Goal: Check status: Check status

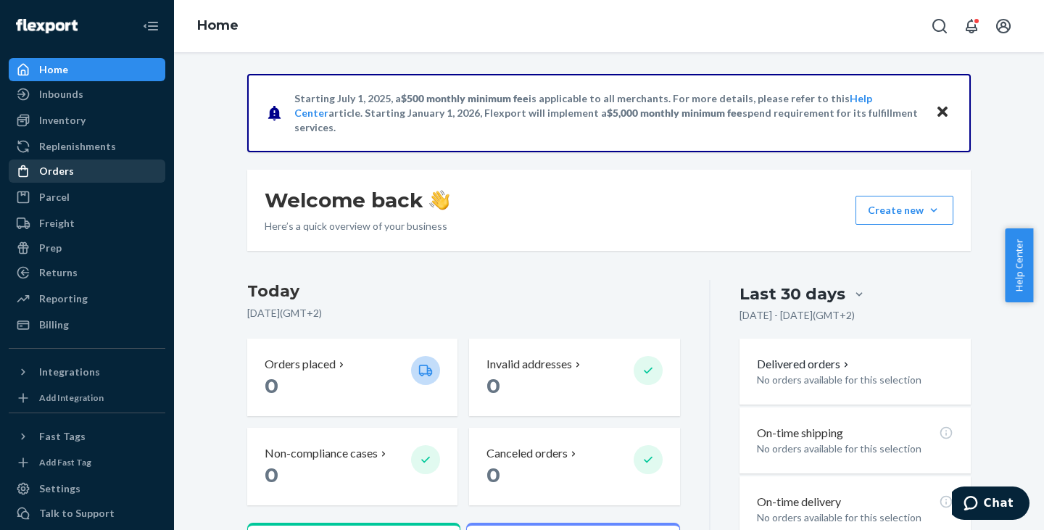
click at [86, 172] on div "Orders" at bounding box center [87, 171] width 154 height 20
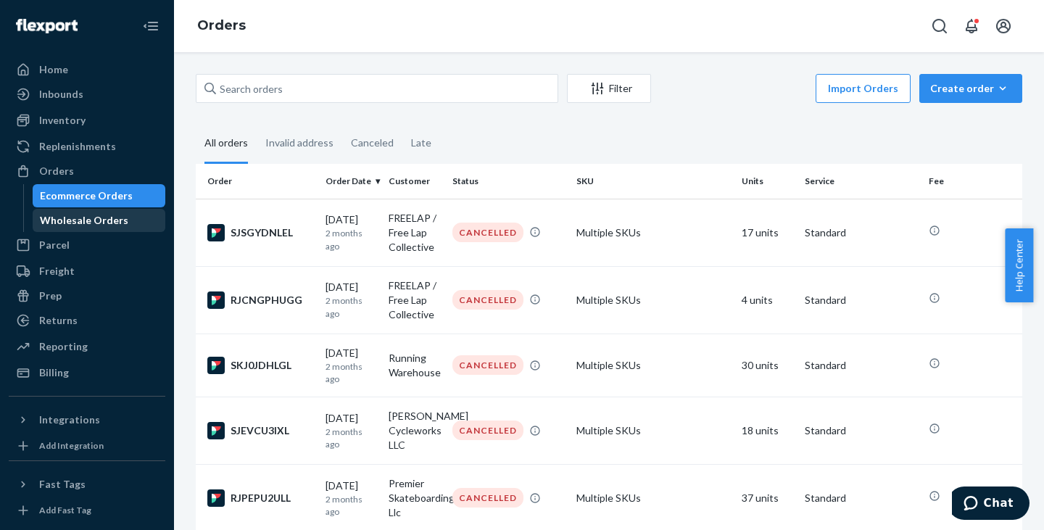
click at [86, 219] on div "Wholesale Orders" at bounding box center [84, 220] width 88 height 15
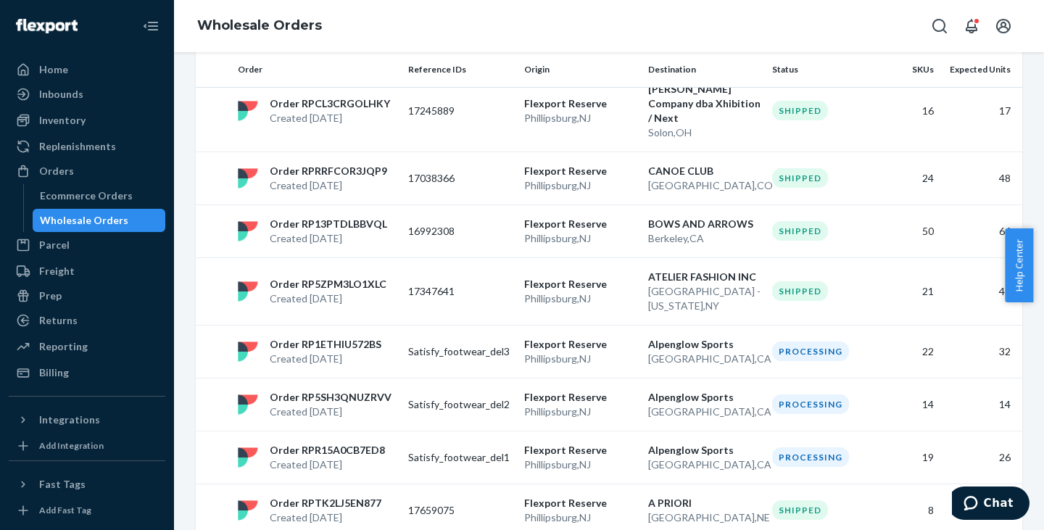
scroll to position [2689, 0]
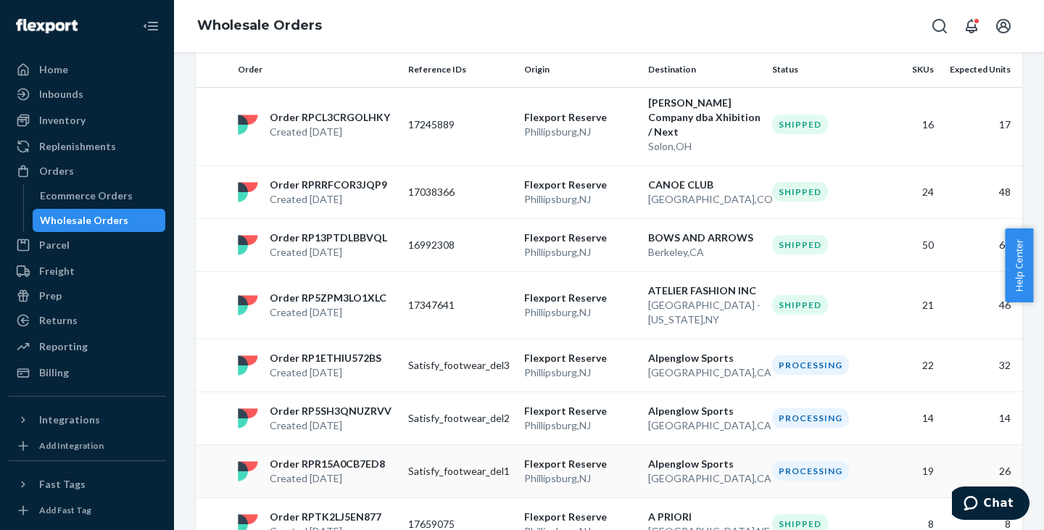
click at [460, 464] on p "Satisfy_footwear_del1" at bounding box center [460, 471] width 104 height 15
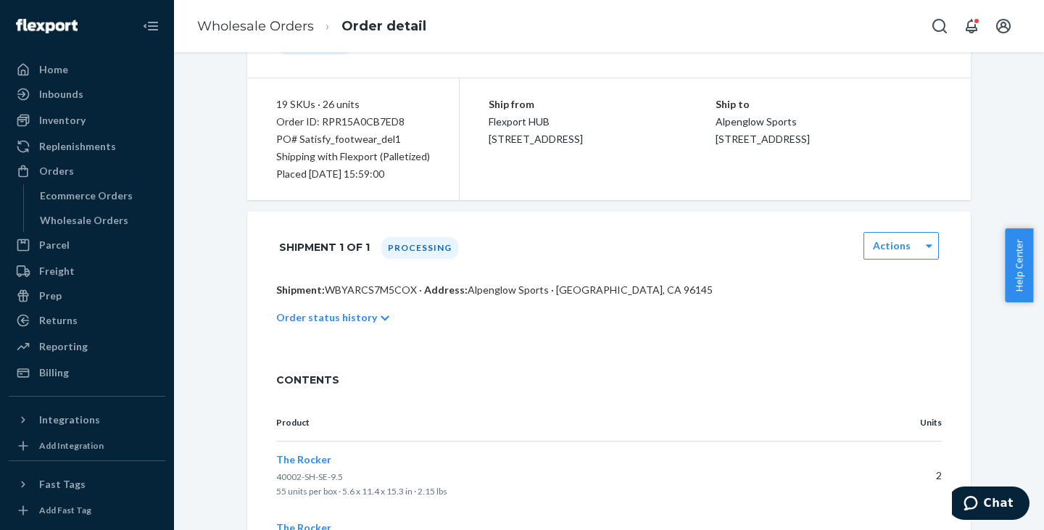
scroll to position [105, 0]
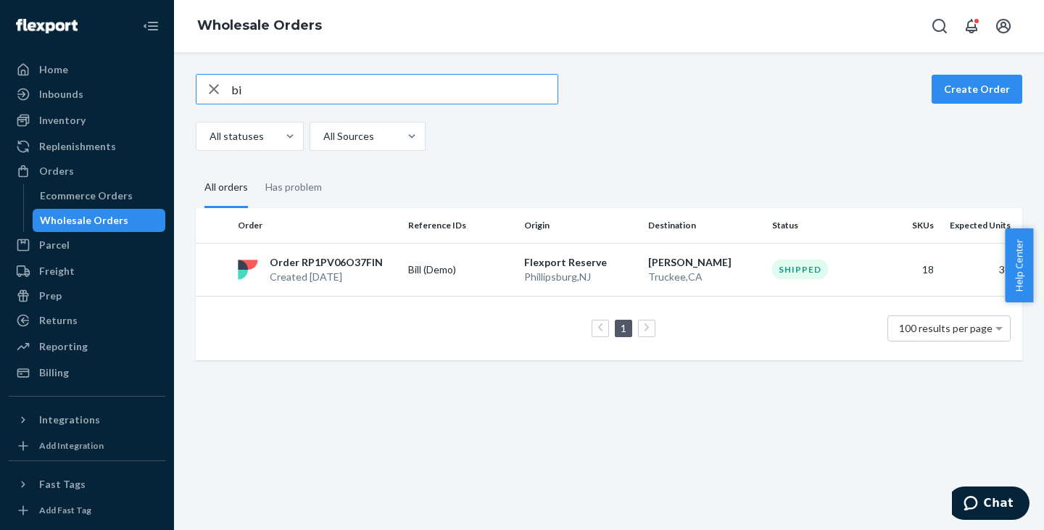
type input "b"
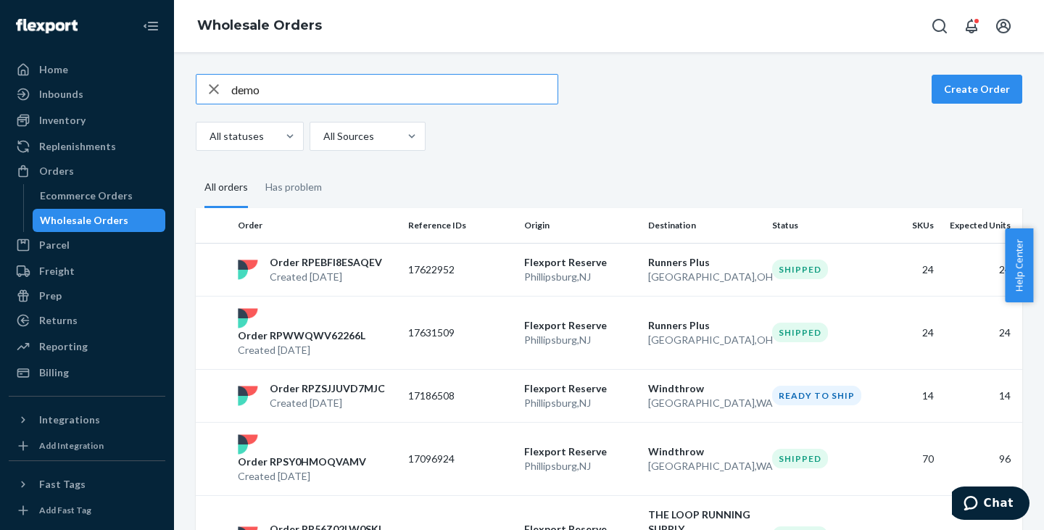
type input "demo"
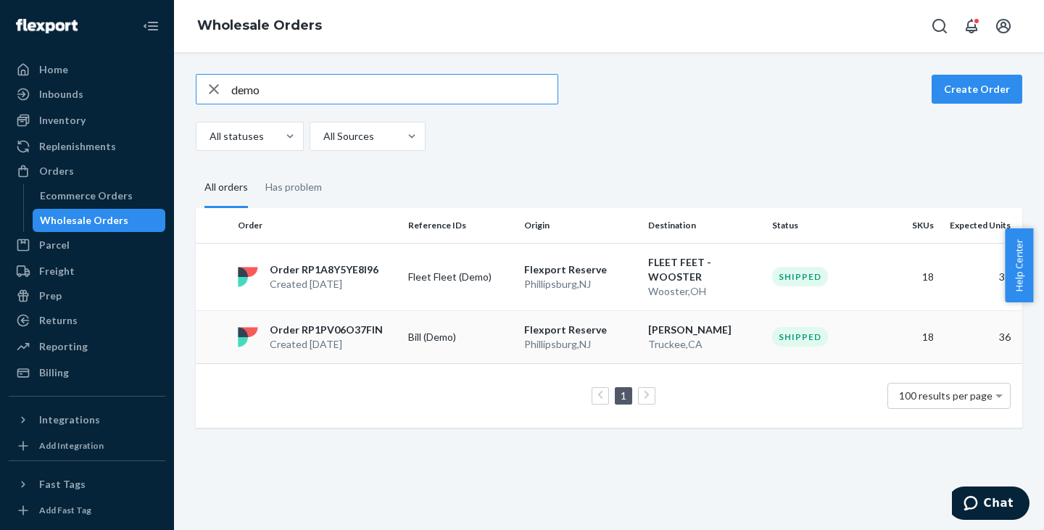
click at [437, 343] on p "Bill (Demo)" at bounding box center [460, 337] width 104 height 15
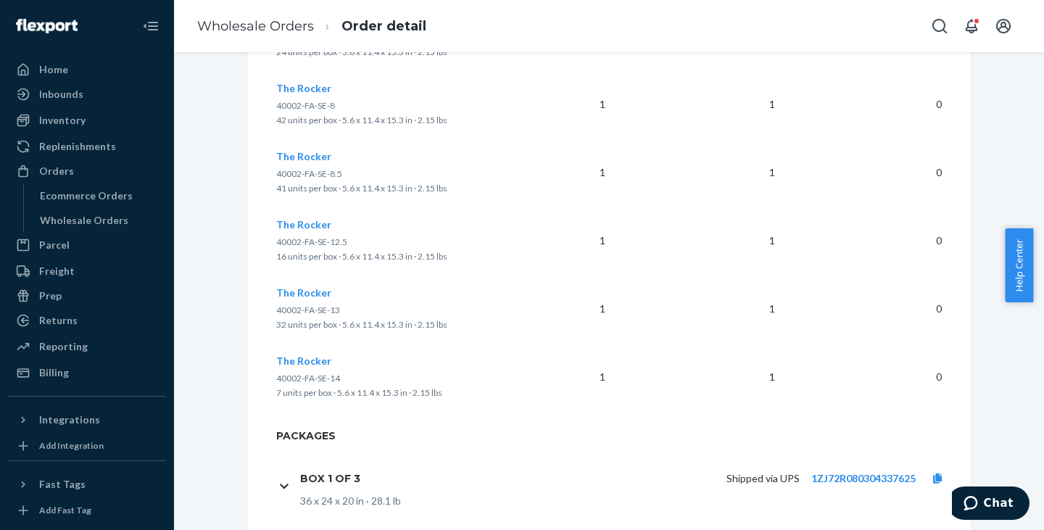
scroll to position [1549, 0]
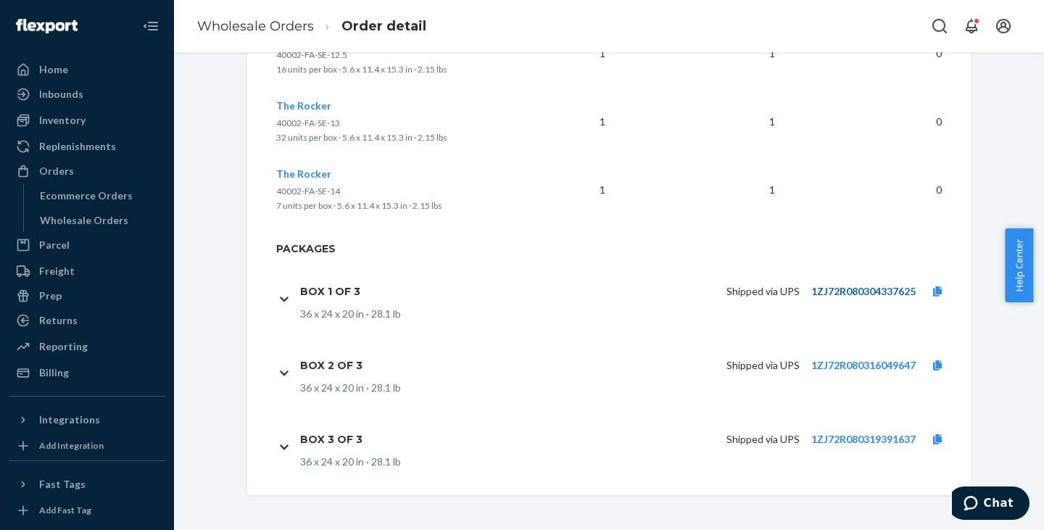
click at [829, 293] on link "1ZJ72R080304337625" at bounding box center [863, 291] width 104 height 12
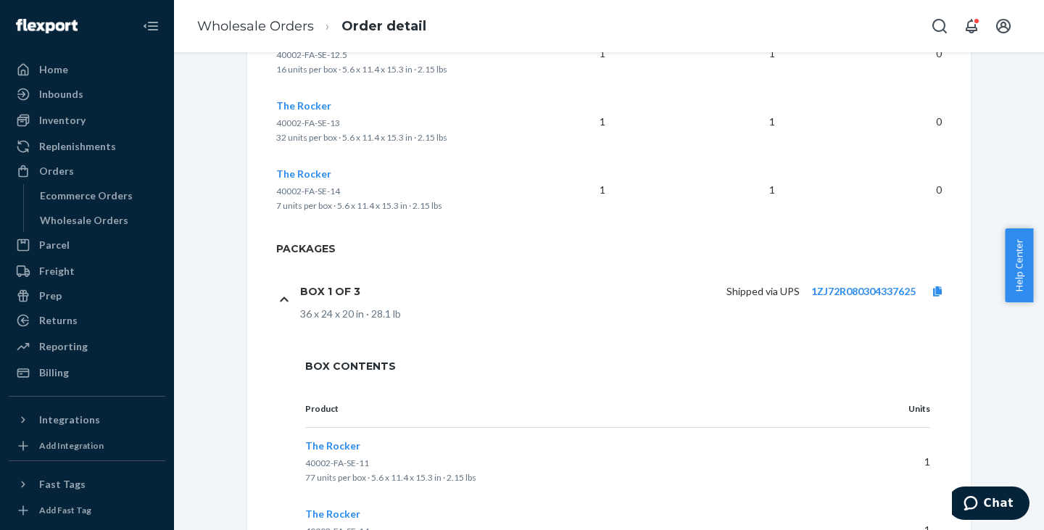
click at [276, 302] on div "Box 1 of 3 Shipped via UPS 1ZJ72R080304337625 36 x 24 x 20 in · 28.1 lb" at bounding box center [617, 299] width 683 height 74
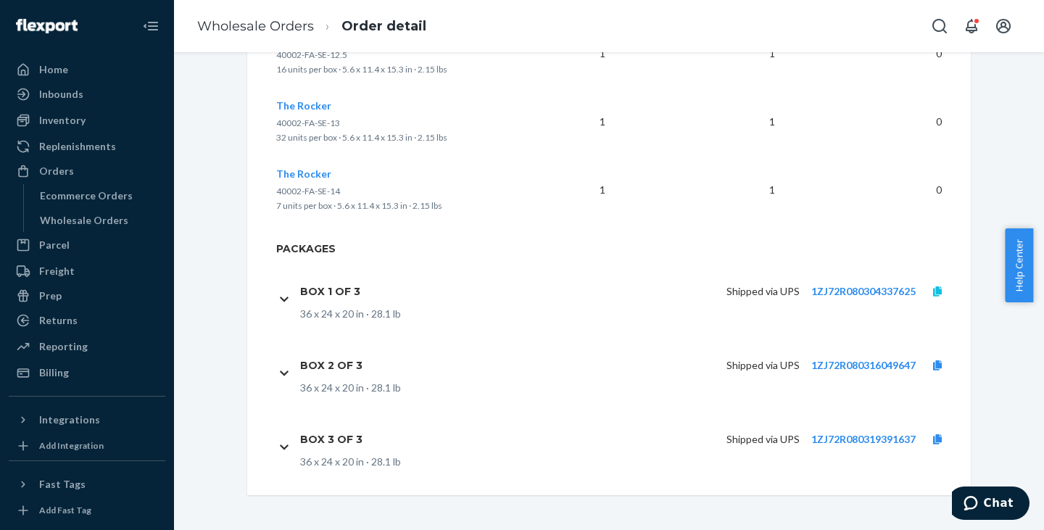
click at [938, 285] on link at bounding box center [938, 291] width 44 height 15
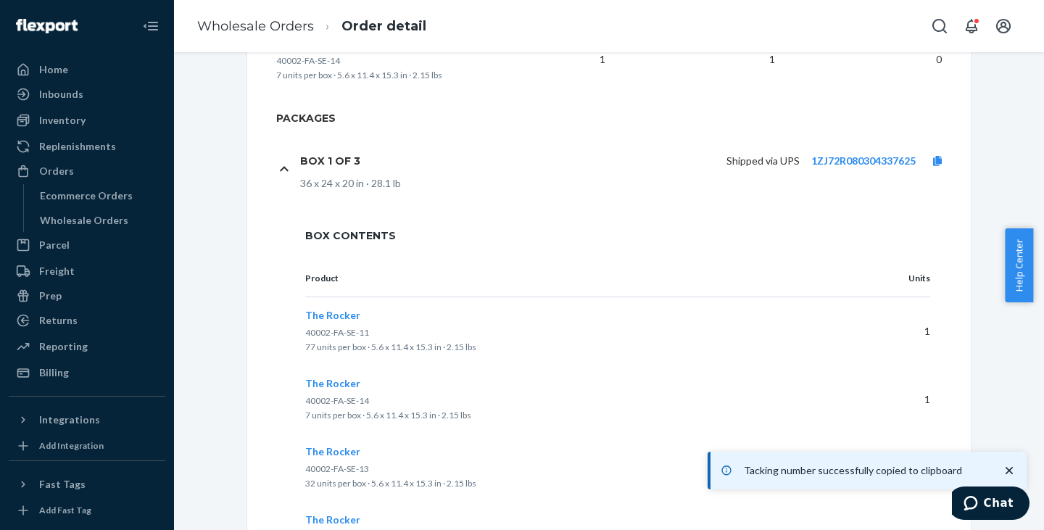
scroll to position [1648, 0]
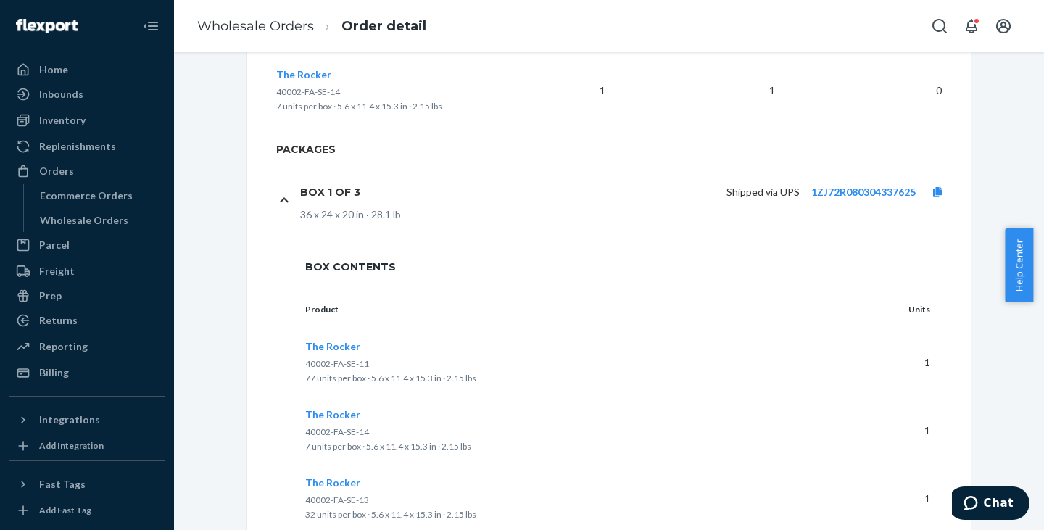
click at [279, 193] on div "Box 1 of 3 Shipped via UPS 1ZJ72R080304337625 36 x 24 x 20 in · 28.1 lb" at bounding box center [617, 199] width 683 height 74
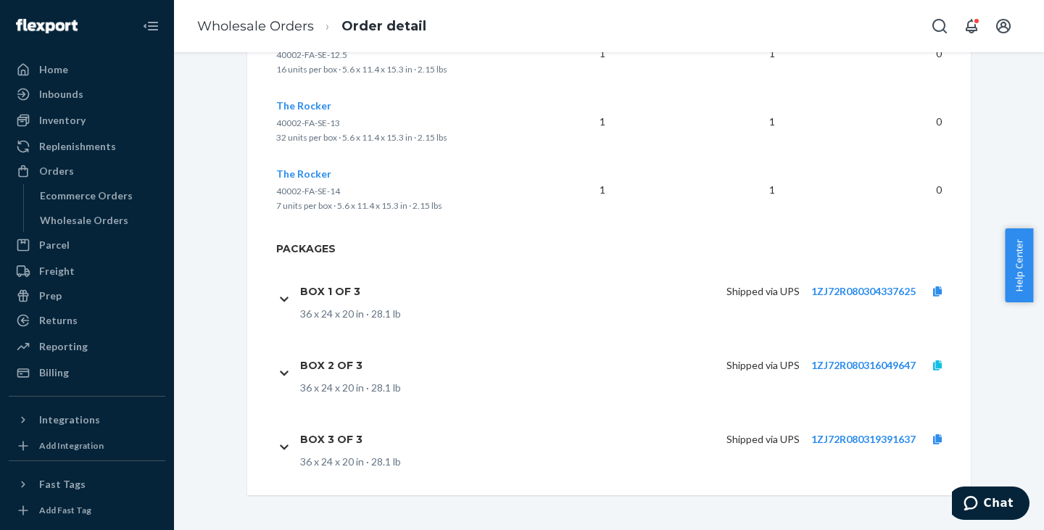
click at [933, 364] on icon at bounding box center [937, 365] width 9 height 10
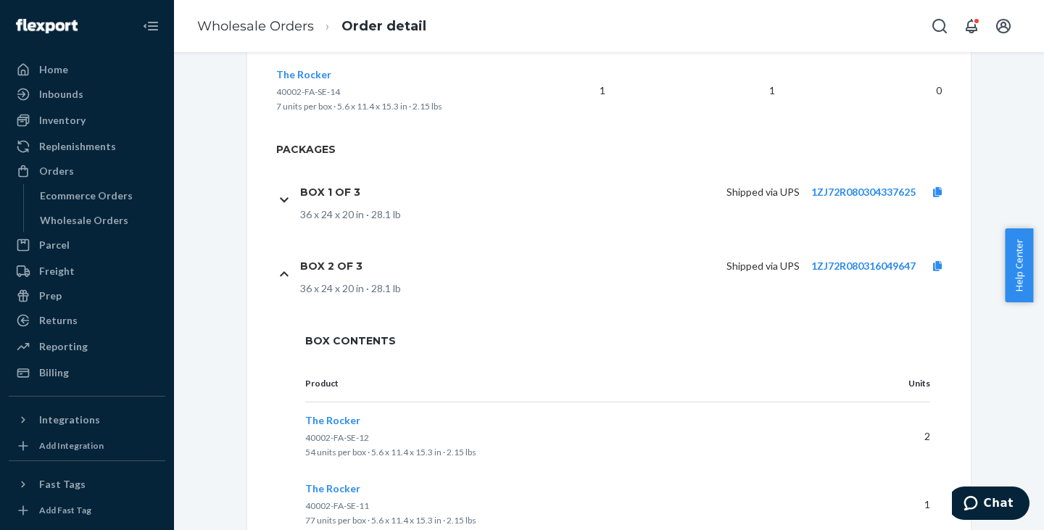
click at [280, 273] on icon at bounding box center [284, 274] width 9 height 5
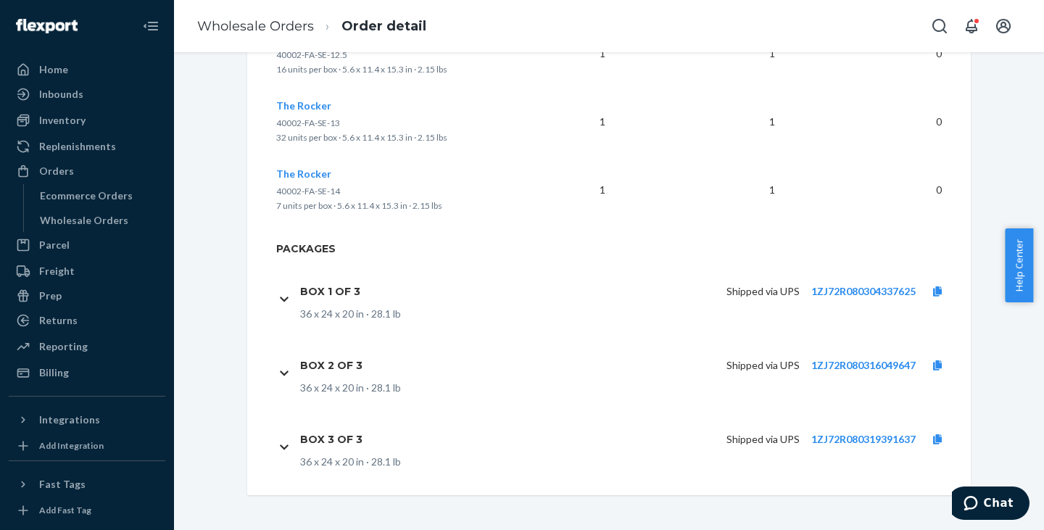
scroll to position [1549, 0]
click at [936, 443] on icon at bounding box center [937, 439] width 9 height 10
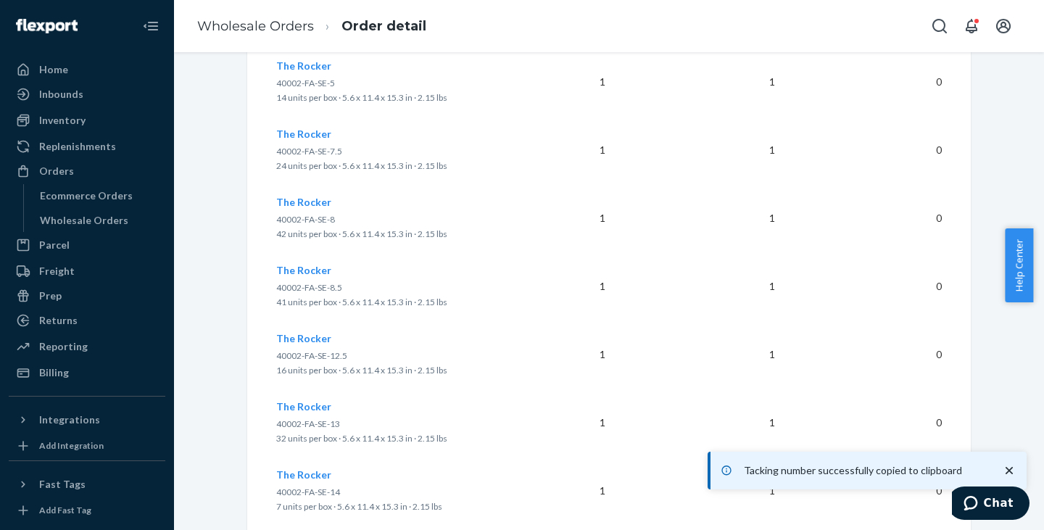
scroll to position [1247, 0]
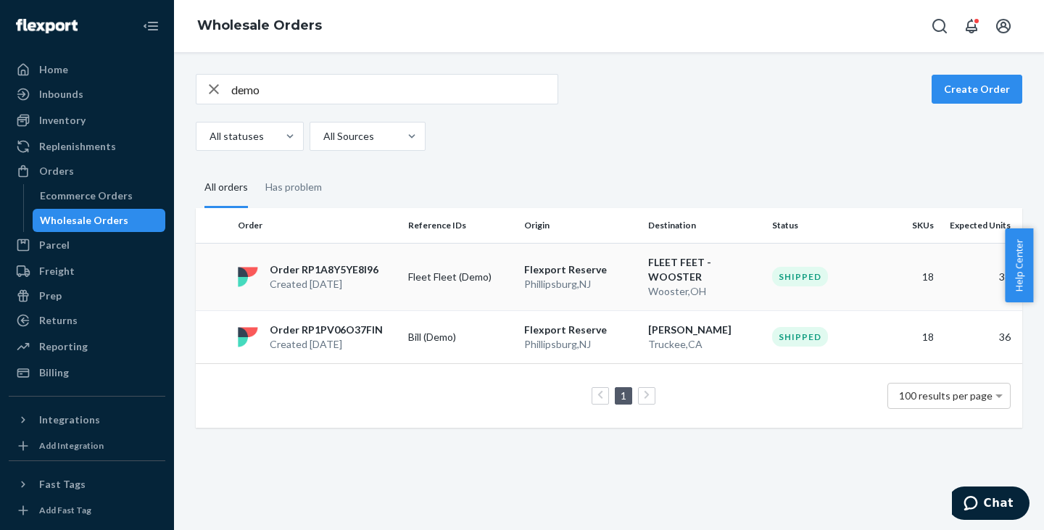
click at [331, 269] on p "Order RP1A8Y5YE8I96" at bounding box center [324, 269] width 109 height 15
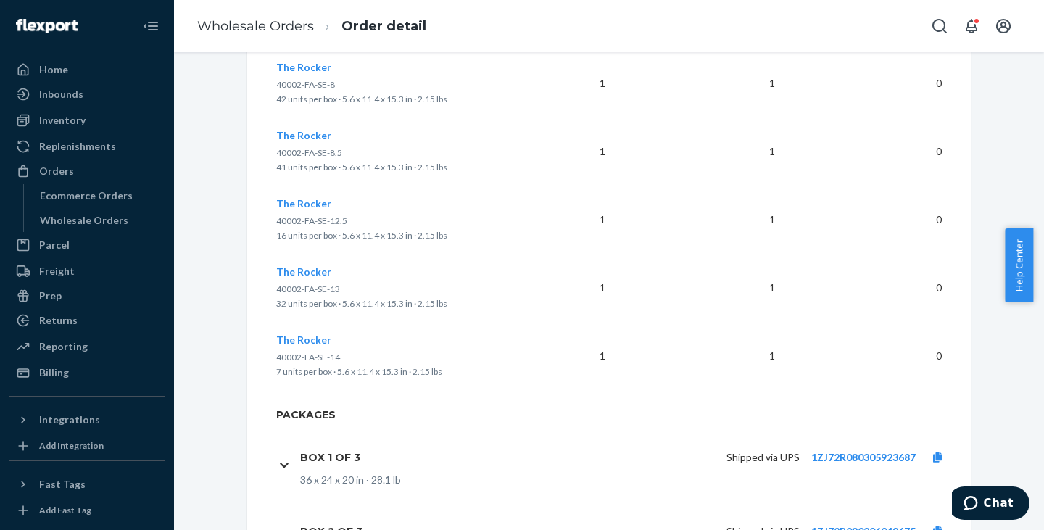
scroll to position [1549, 0]
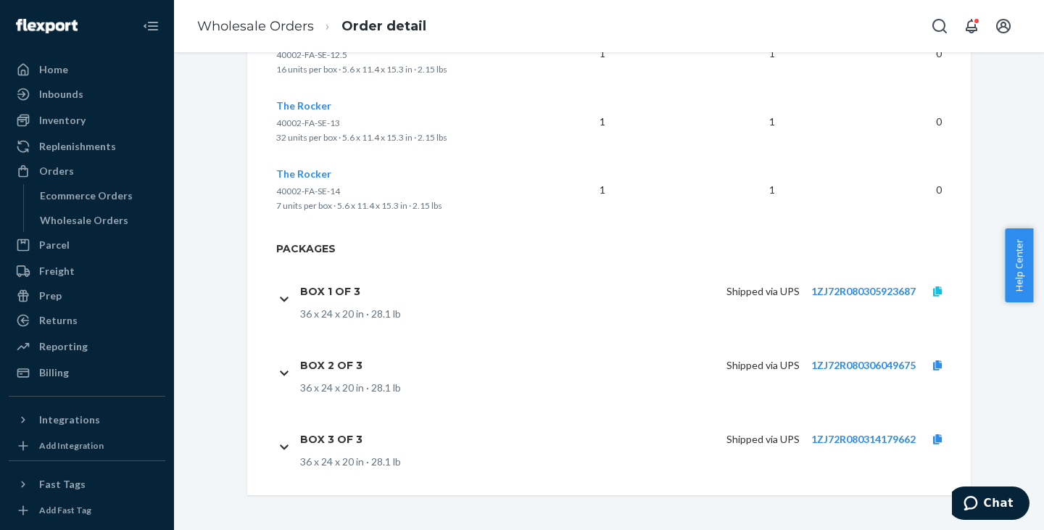
click at [933, 286] on icon at bounding box center [937, 291] width 9 height 10
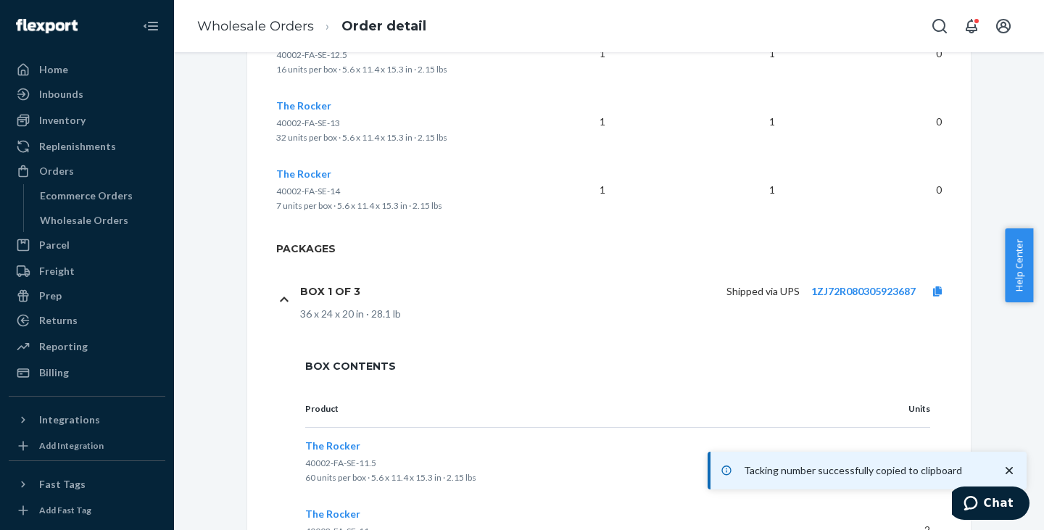
click at [276, 305] on div "Box 1 of 3 Shipped via UPS 1ZJ72R080305923687 36 x 24 x 20 in · 28.1 lb" at bounding box center [617, 299] width 683 height 74
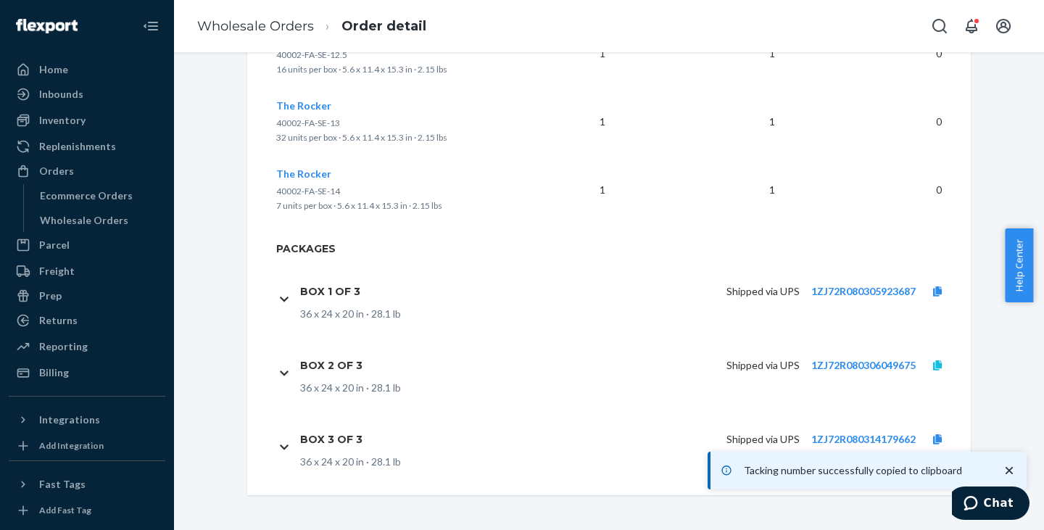
click at [933, 363] on icon at bounding box center [937, 365] width 9 height 10
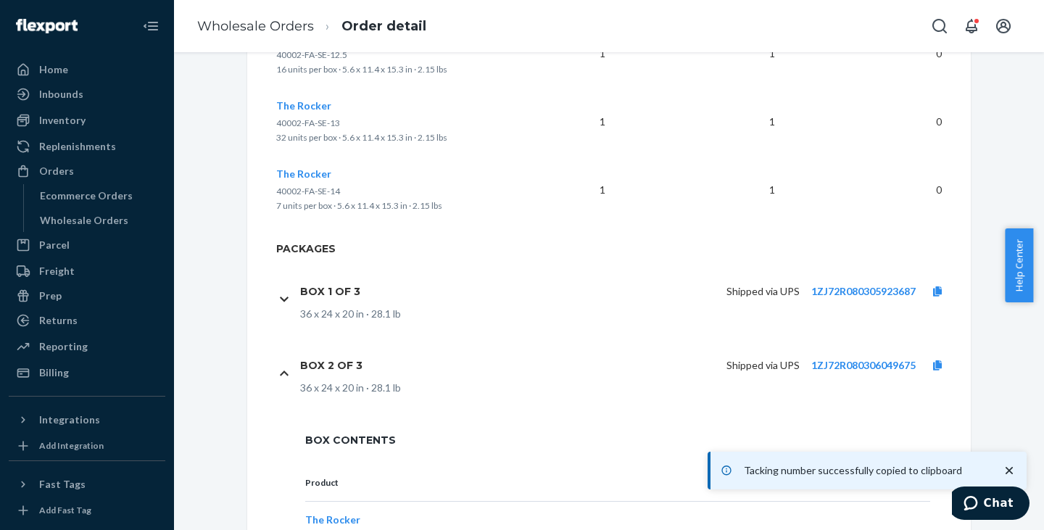
scroll to position [1696, 0]
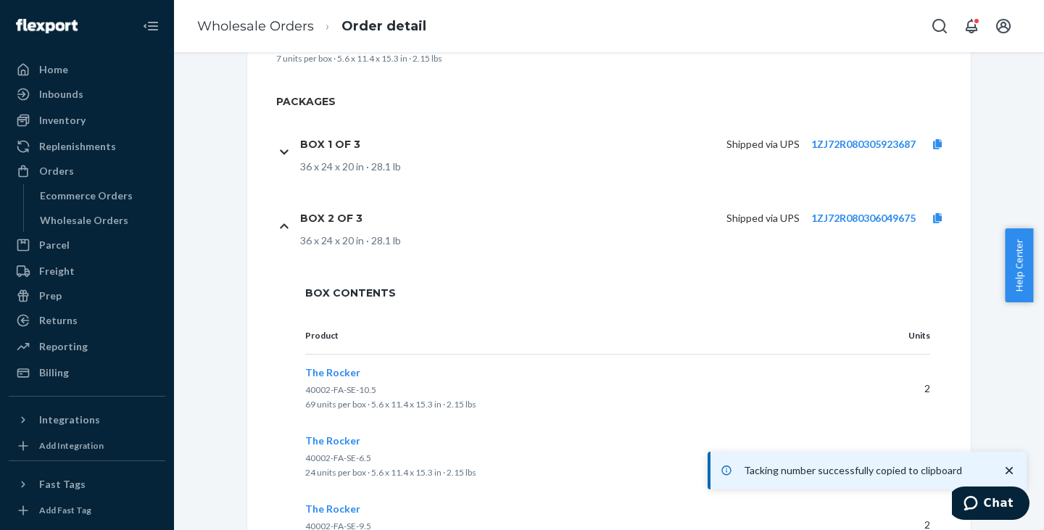
click at [276, 240] on div "Box 2 of 3 Shipped via UPS 1ZJ72R080306049675 36 x 24 x 20 in · 28.1 lb" at bounding box center [617, 226] width 683 height 74
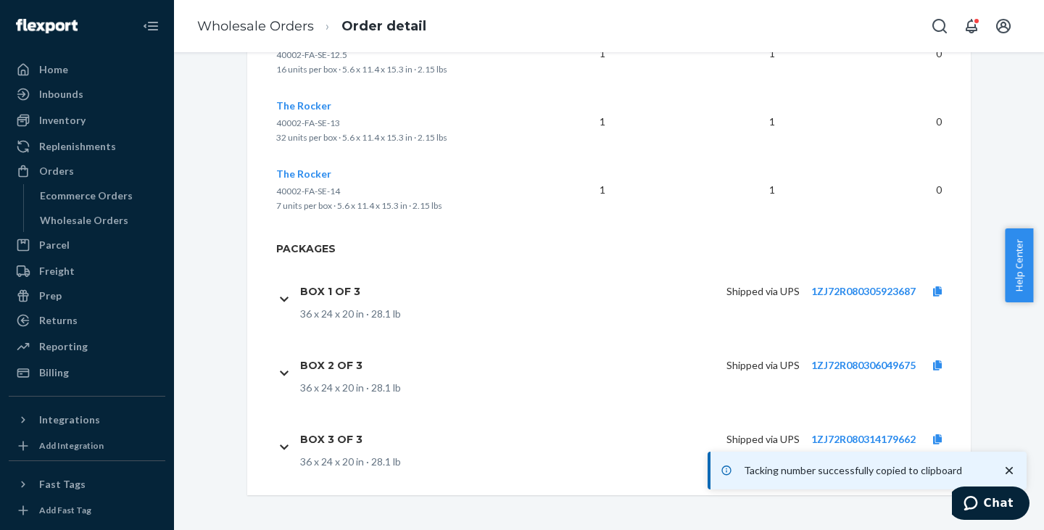
scroll to position [1549, 0]
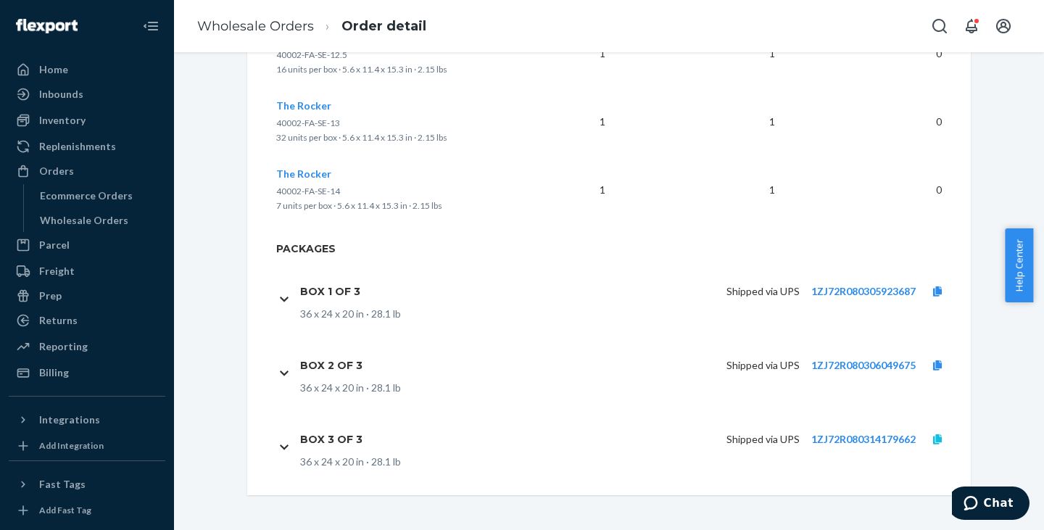
click at [931, 446] on link at bounding box center [938, 439] width 44 height 15
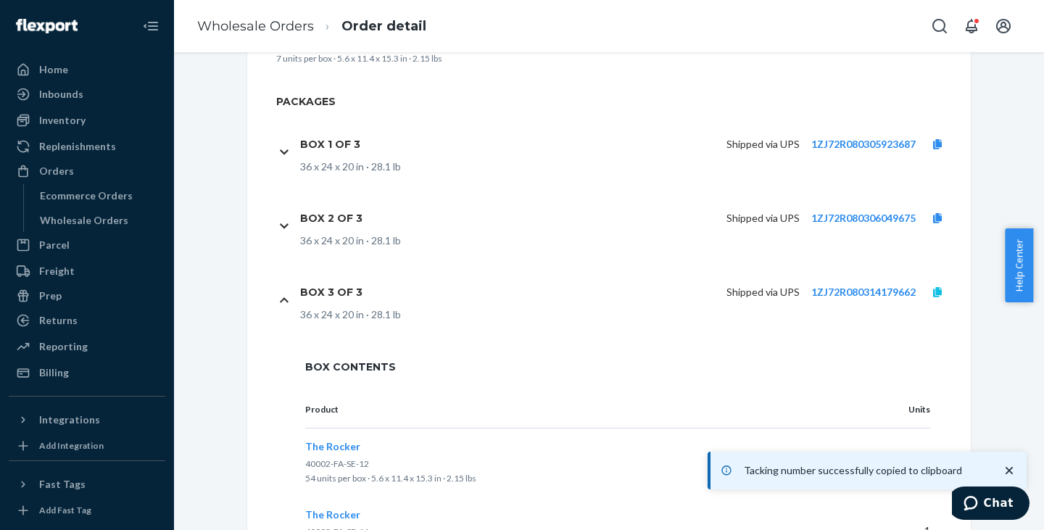
click at [933, 292] on icon at bounding box center [937, 292] width 9 height 10
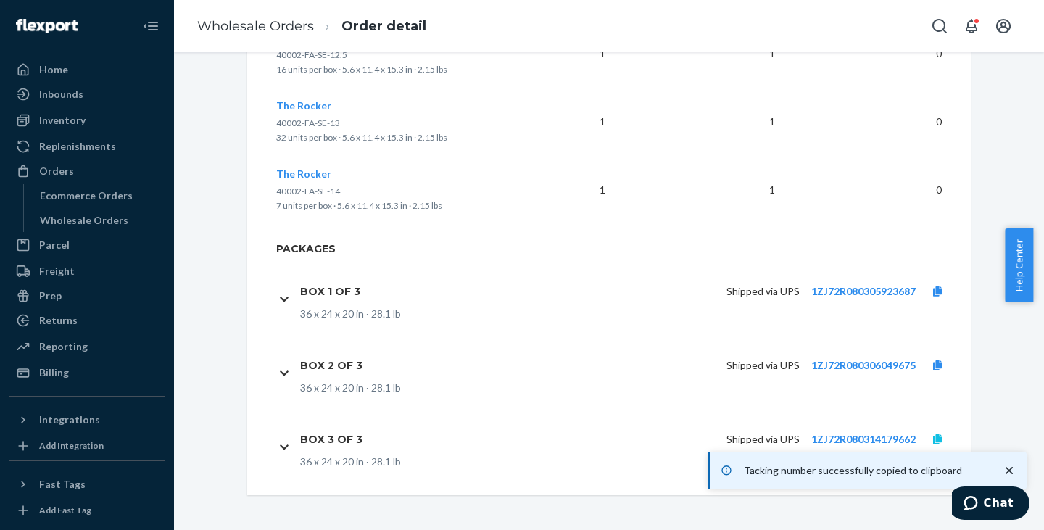
scroll to position [1549, 0]
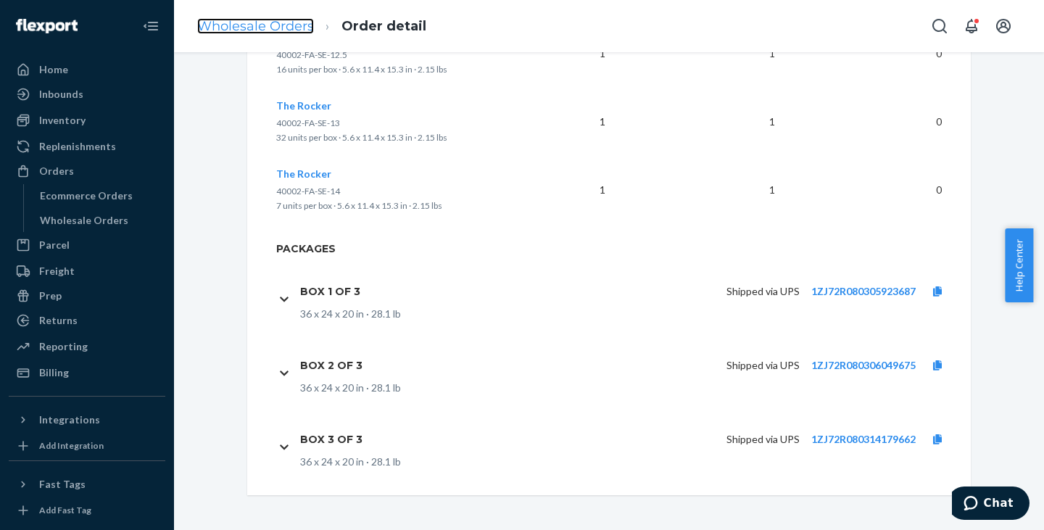
click at [223, 22] on link "Wholesale Orders" at bounding box center [255, 26] width 117 height 16
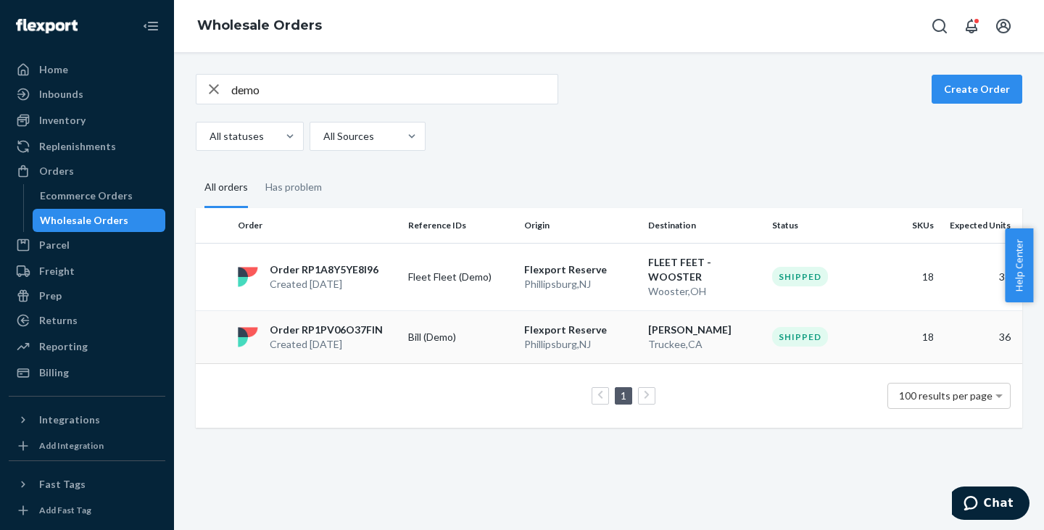
click at [355, 339] on p "Created [DATE]" at bounding box center [326, 344] width 113 height 15
click at [376, 278] on p "Created [DATE]" at bounding box center [324, 284] width 109 height 15
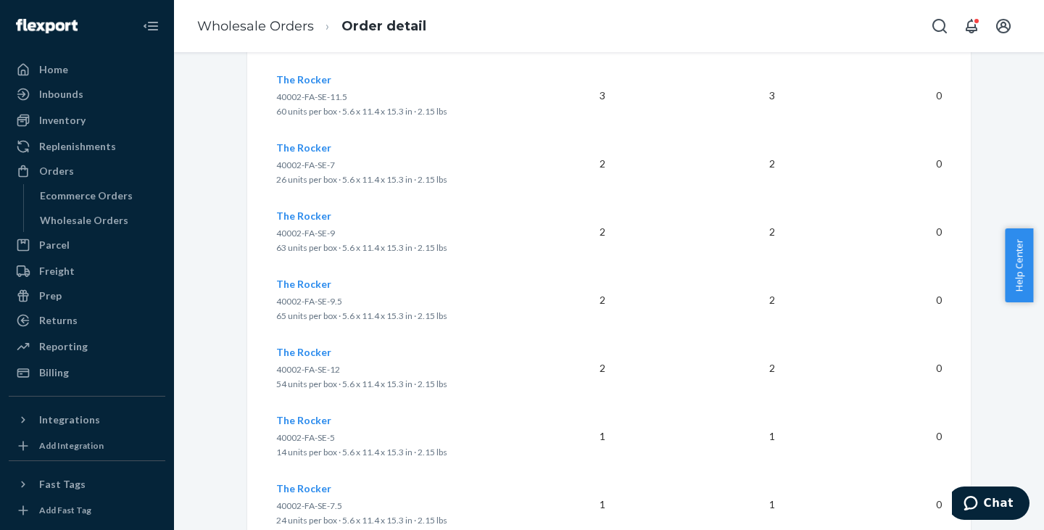
scroll to position [1549, 0]
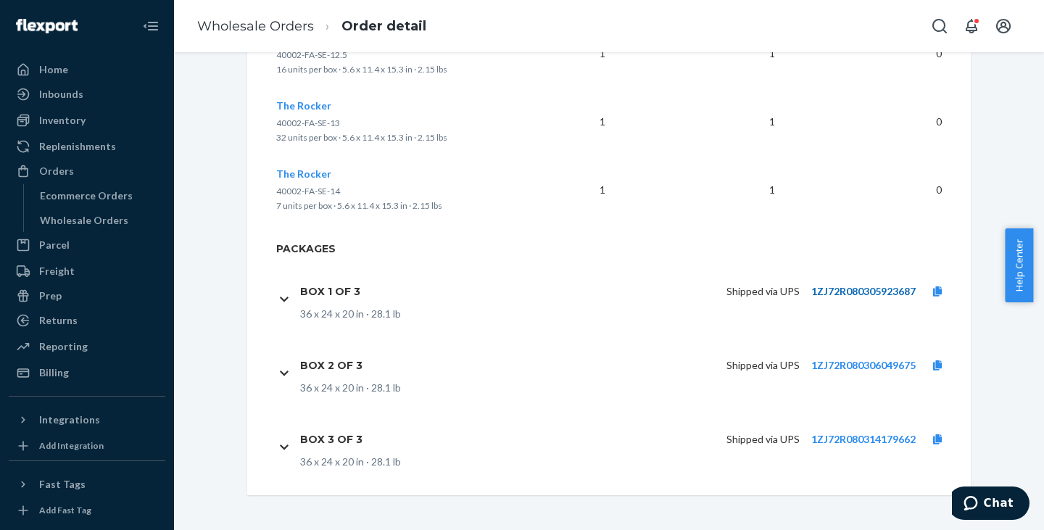
click at [816, 292] on link "1ZJ72R080305923687" at bounding box center [863, 291] width 104 height 12
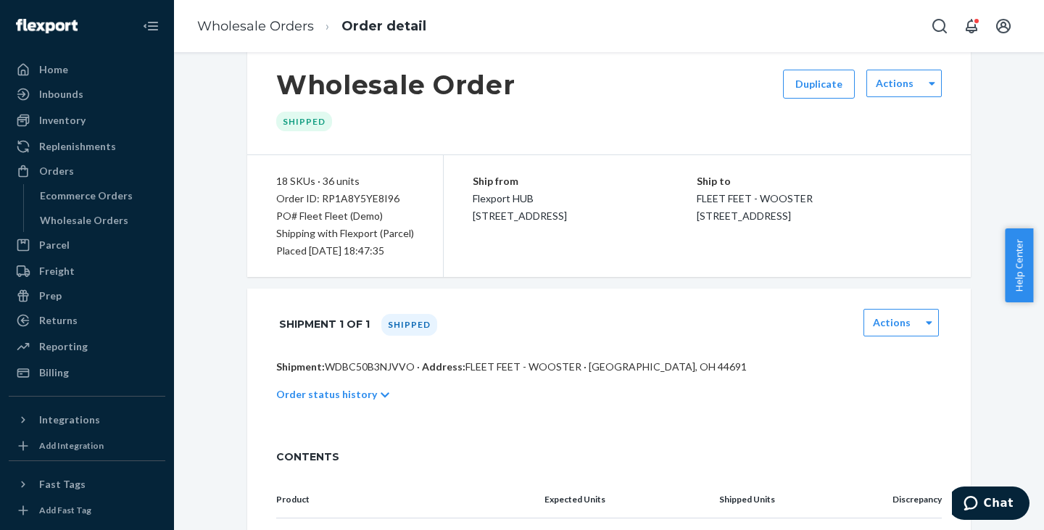
scroll to position [28, 0]
click at [372, 203] on div "Order ID: RP1A8Y5YE8I96" at bounding box center [345, 197] width 138 height 17
click at [367, 361] on p "Shipment: WDBC50B3NJVVO · Address: FLEET FEET - WOOSTER · Wooster, OH 44691" at bounding box center [609, 366] width 666 height 15
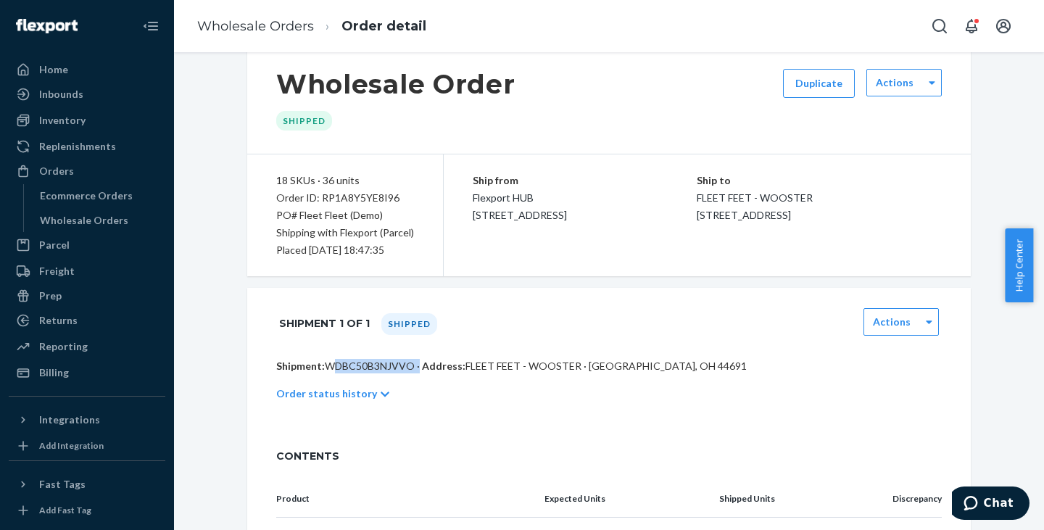
copy p "WDBC50B3NJVVO"
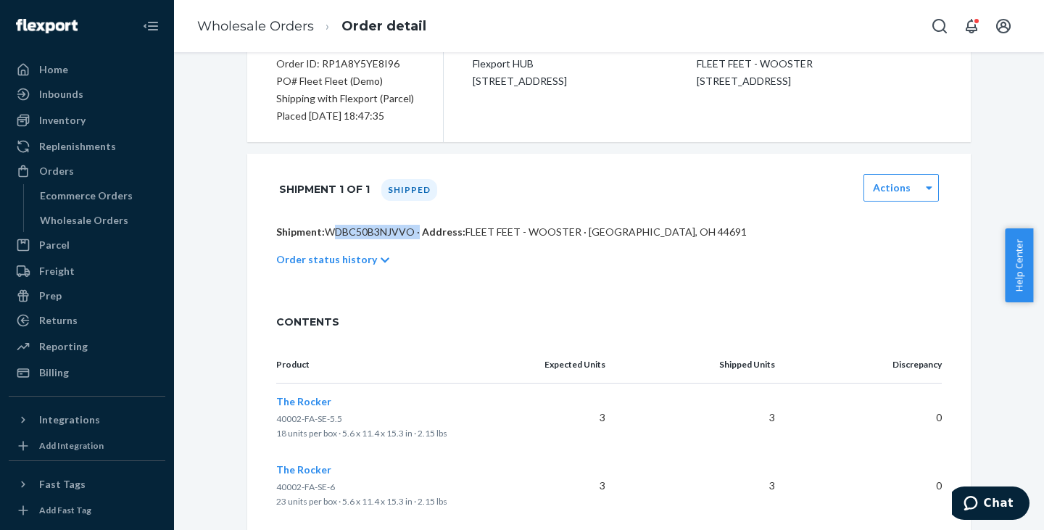
scroll to position [0, 0]
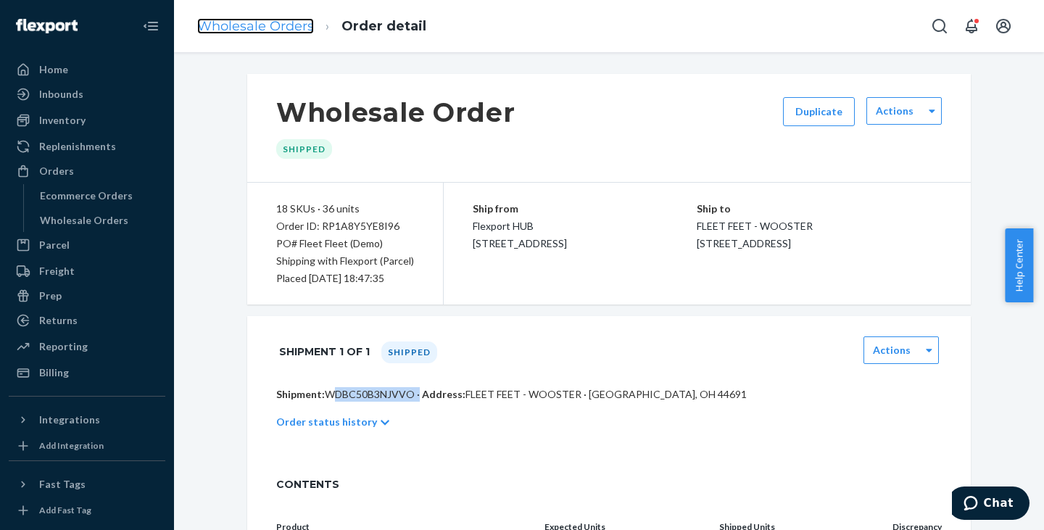
click at [277, 28] on link "Wholesale Orders" at bounding box center [255, 26] width 117 height 16
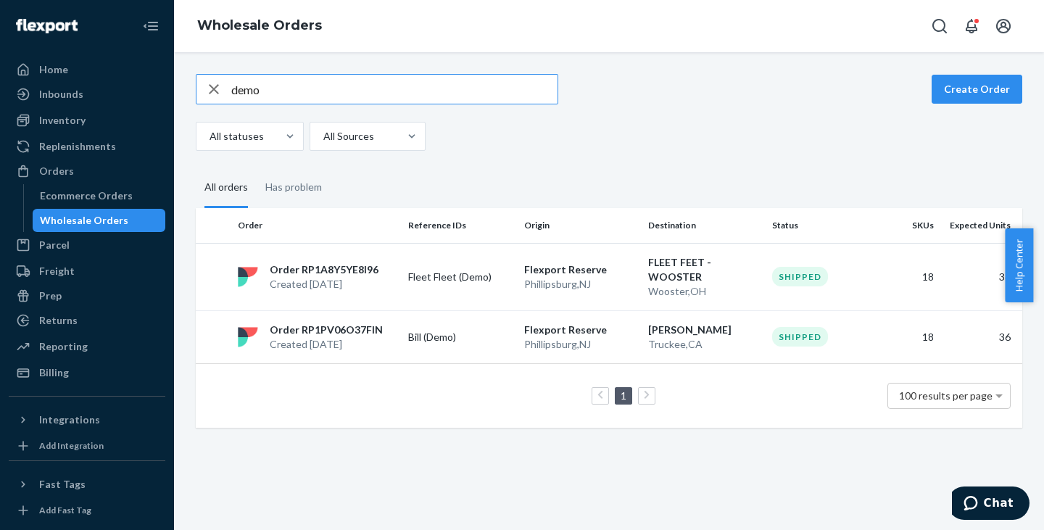
click at [325, 98] on input "demo" at bounding box center [394, 89] width 326 height 29
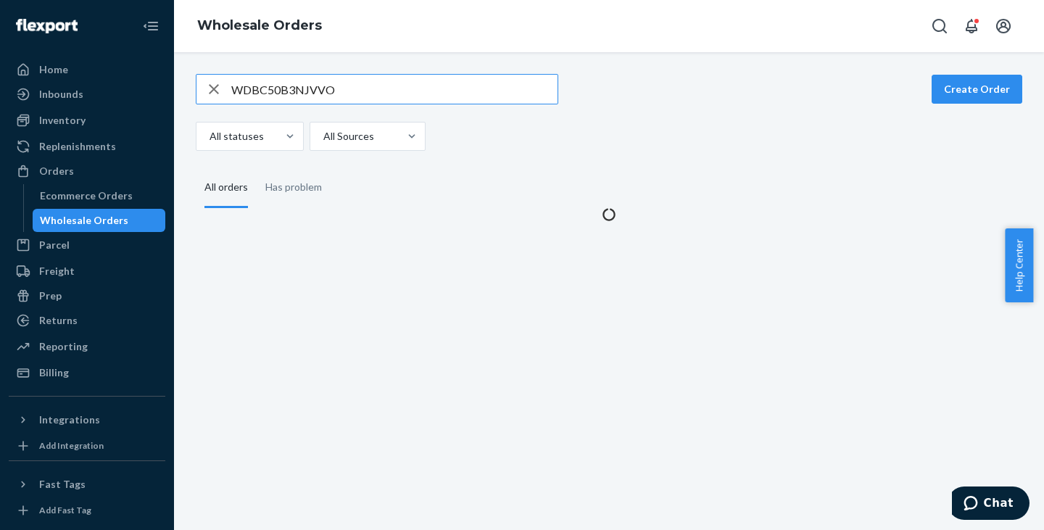
type input "WDBC50B3NJVVO"
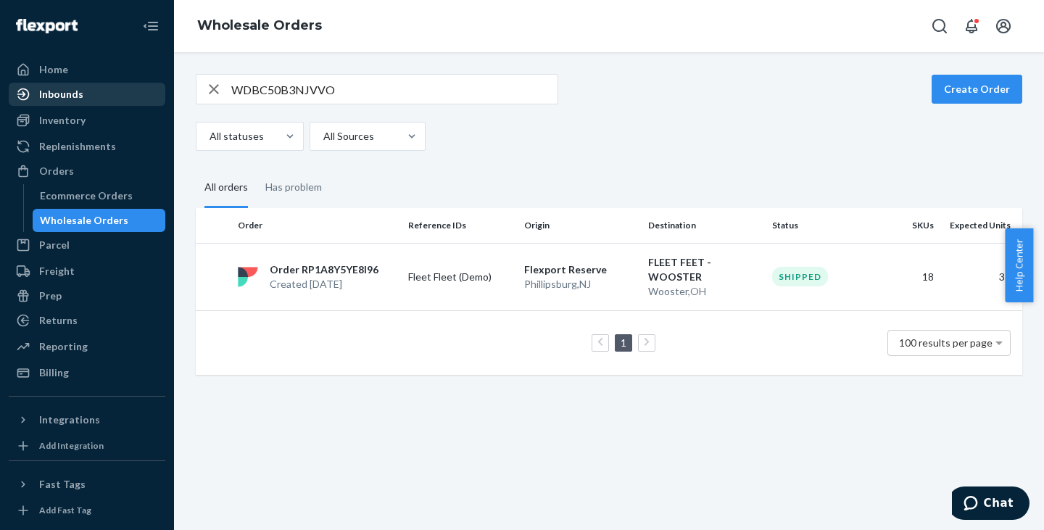
click at [83, 94] on div "Inbounds" at bounding box center [87, 94] width 154 height 20
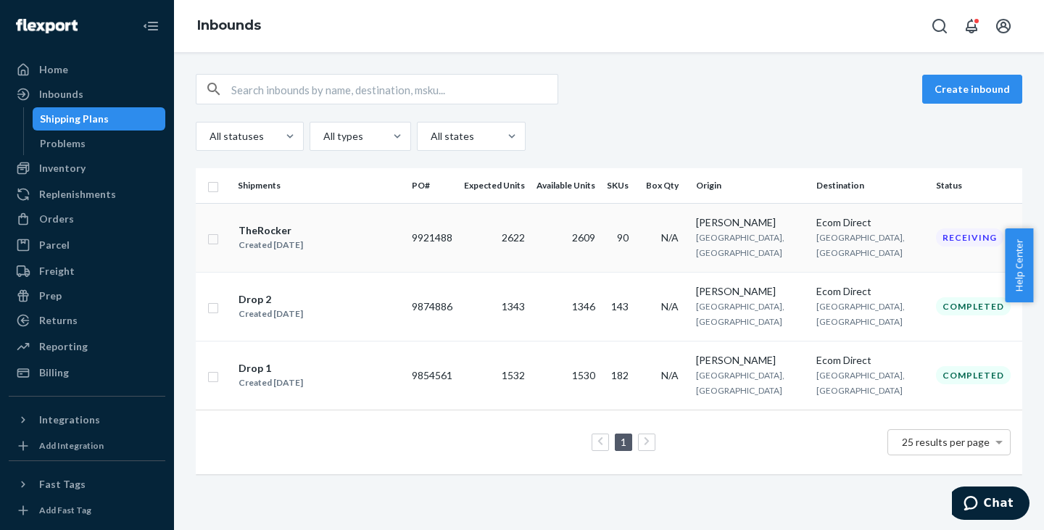
click at [452, 235] on td "9921488" at bounding box center [432, 237] width 52 height 69
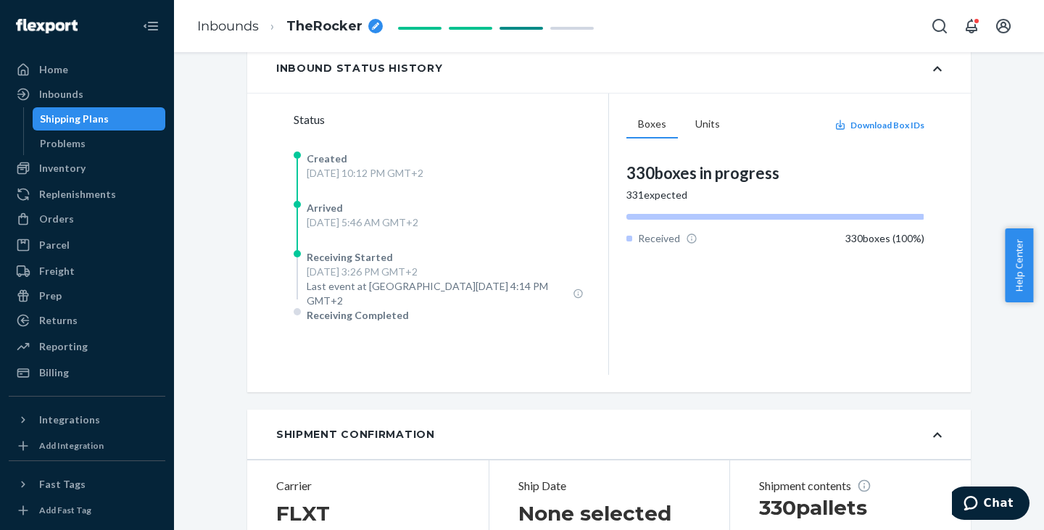
scroll to position [341, 0]
click at [711, 138] on button "Units" at bounding box center [708, 124] width 48 height 28
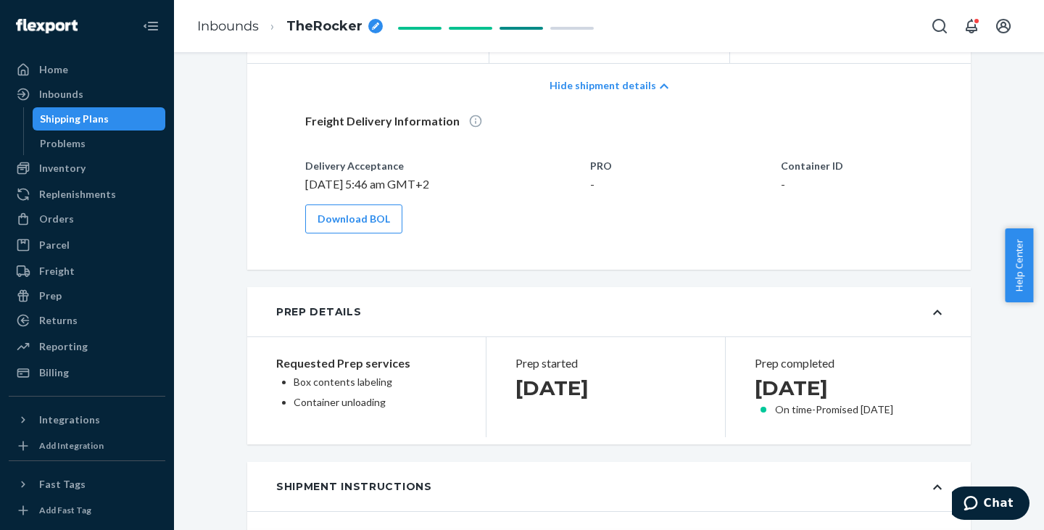
scroll to position [894, 0]
click at [378, 217] on button "Download BOL" at bounding box center [353, 218] width 97 height 29
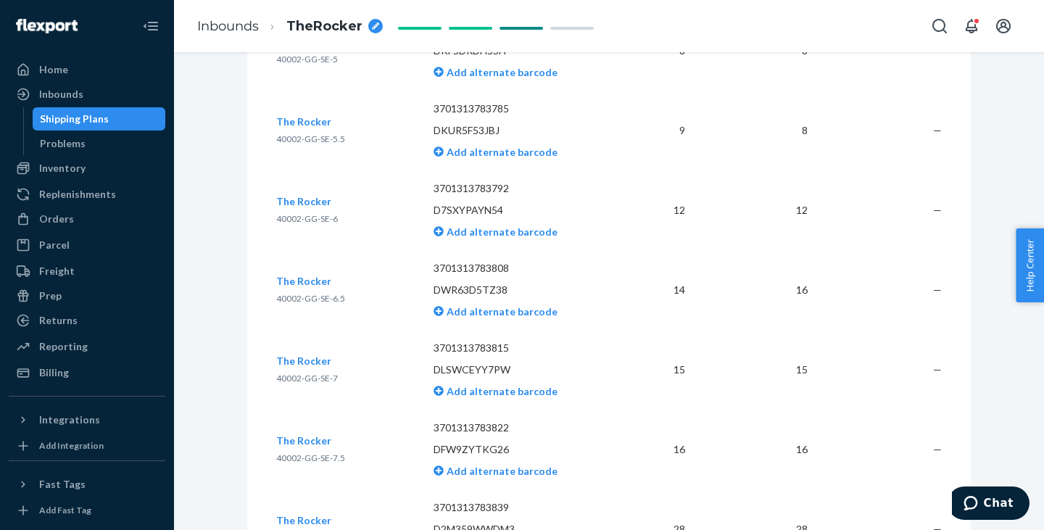
scroll to position [5562, 0]
drag, startPoint x: 674, startPoint y: 289, endPoint x: 812, endPoint y: 288, distance: 138.5
click at [812, 288] on tr "The Rocker 40002-GG-SE-6.5 3701313783808 DWR63D5TZ38 Add alternate barcode 14 1…" at bounding box center [609, 289] width 666 height 80
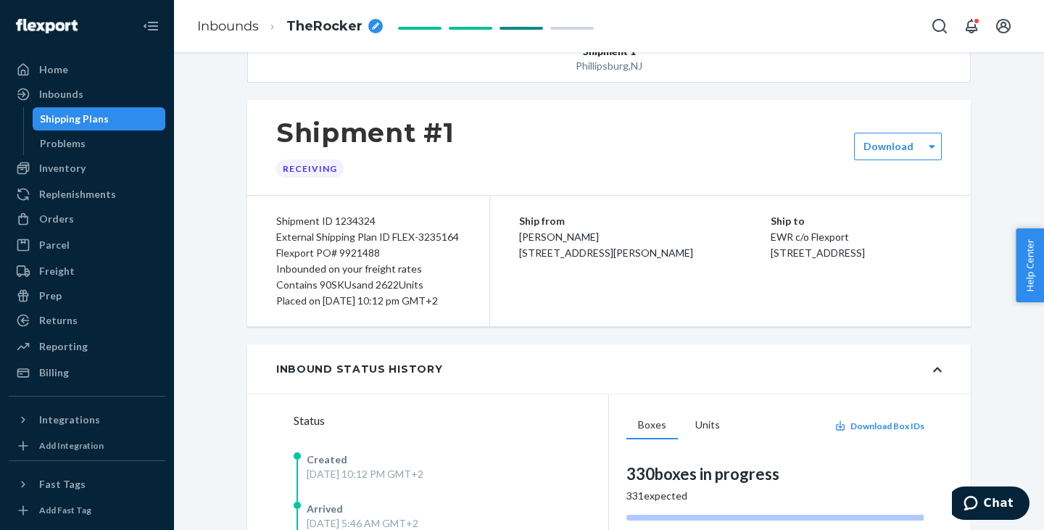
scroll to position [0, 0]
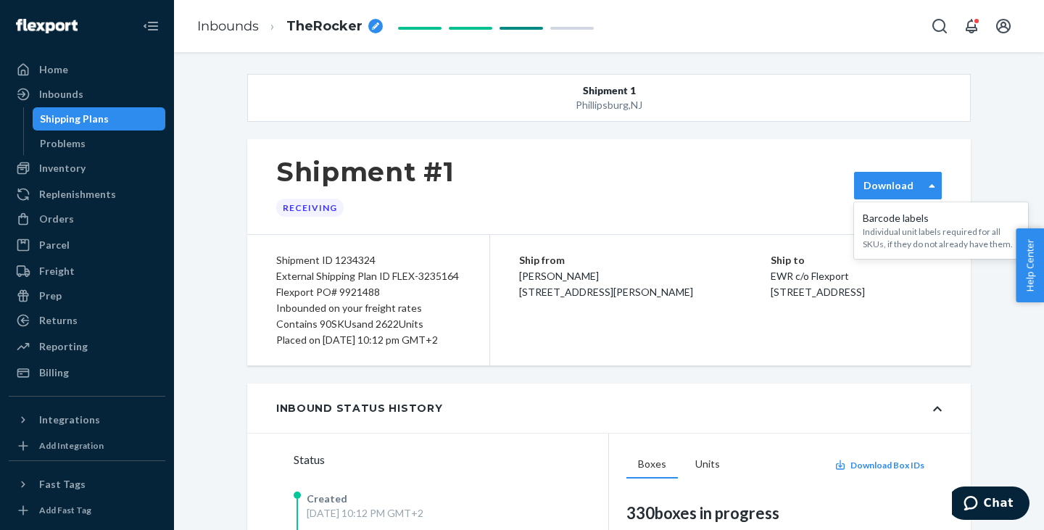
click at [860, 191] on div "Download" at bounding box center [889, 185] width 68 height 15
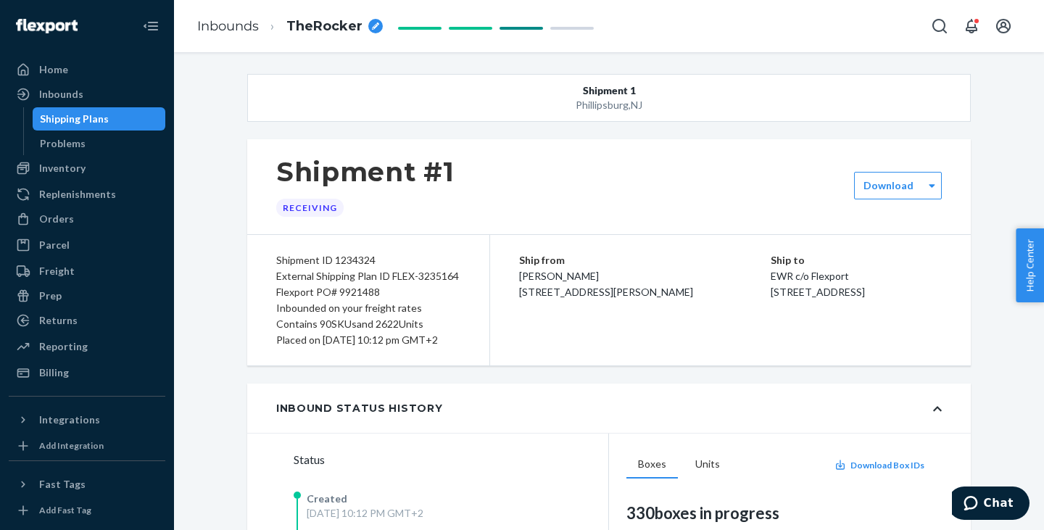
click at [772, 204] on div "Shipment #1 Receiving" at bounding box center [609, 186] width 724 height 95
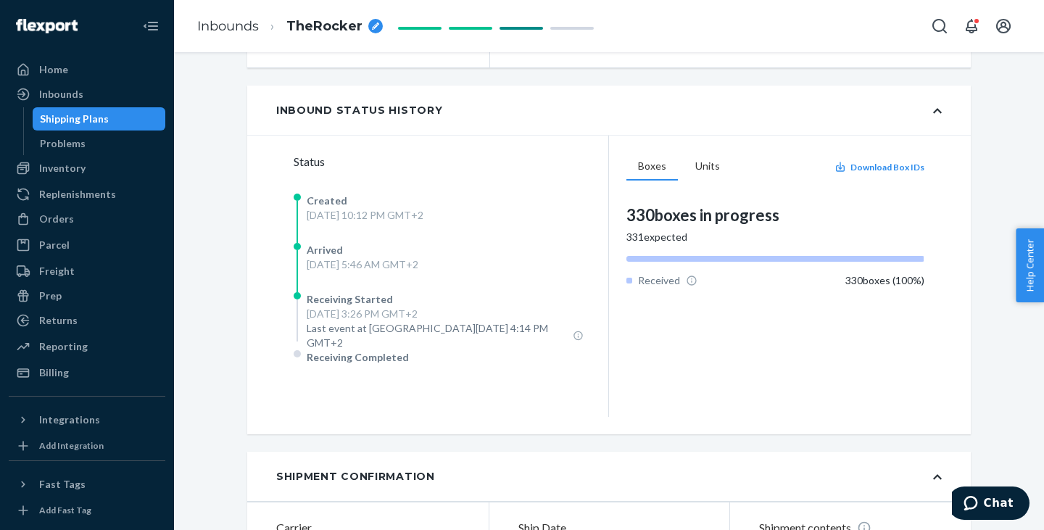
scroll to position [302, 0]
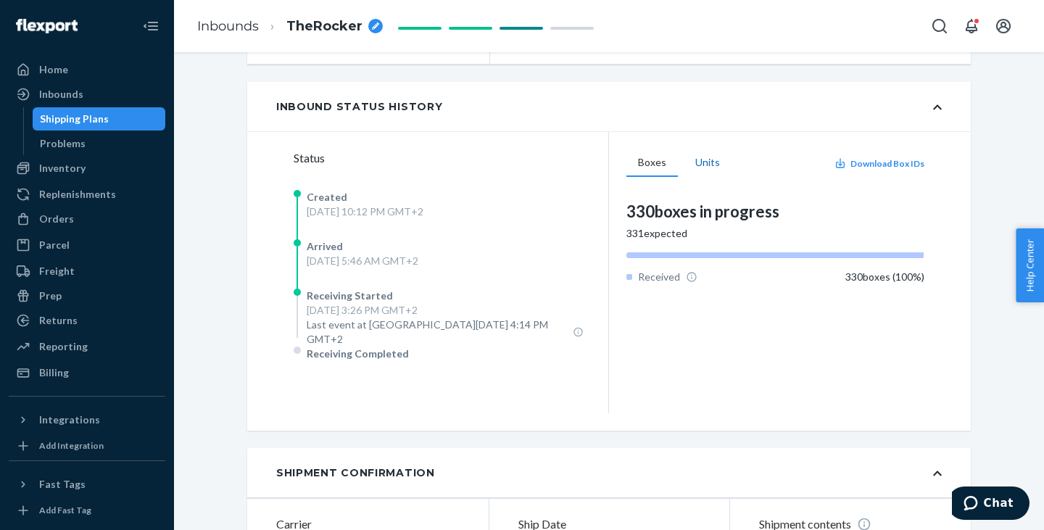
click at [705, 177] on button "Units" at bounding box center [708, 163] width 48 height 28
click at [653, 196] on div "Boxes Units Download Box IDs 2,609 units in progress 2,630 expected Received 2,…" at bounding box center [775, 272] width 298 height 247
click at [666, 177] on button "Boxes" at bounding box center [651, 163] width 51 height 28
click at [707, 176] on button "Units" at bounding box center [708, 163] width 48 height 28
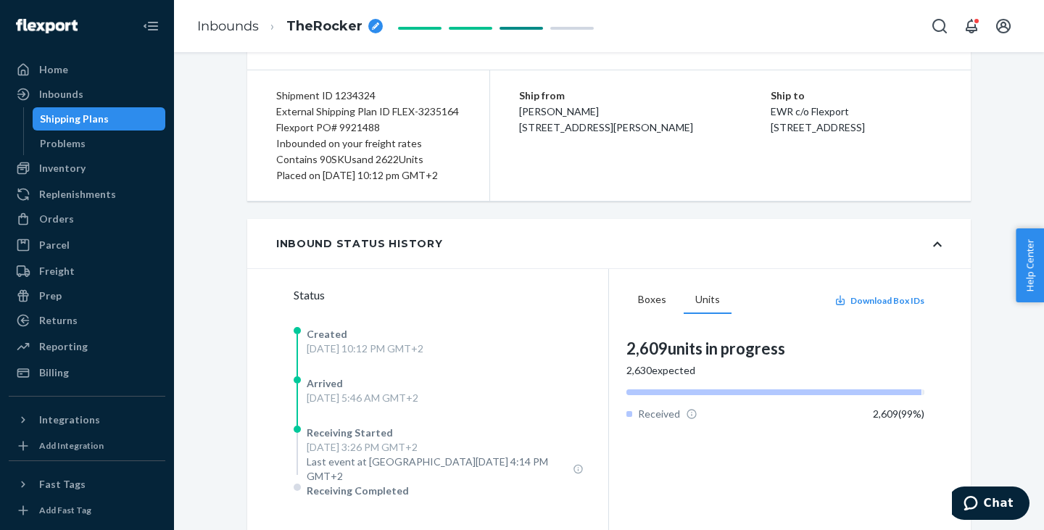
scroll to position [165, 0]
click at [655, 310] on button "Boxes" at bounding box center [651, 300] width 51 height 28
click at [686, 313] on button "Units" at bounding box center [708, 300] width 48 height 28
click at [641, 313] on button "Boxes" at bounding box center [651, 300] width 51 height 28
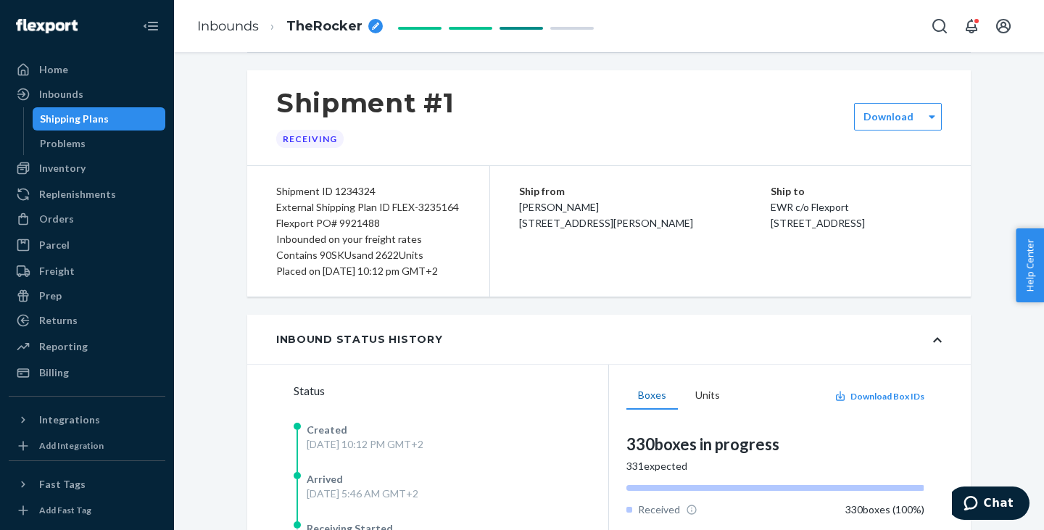
scroll to position [75, 0]
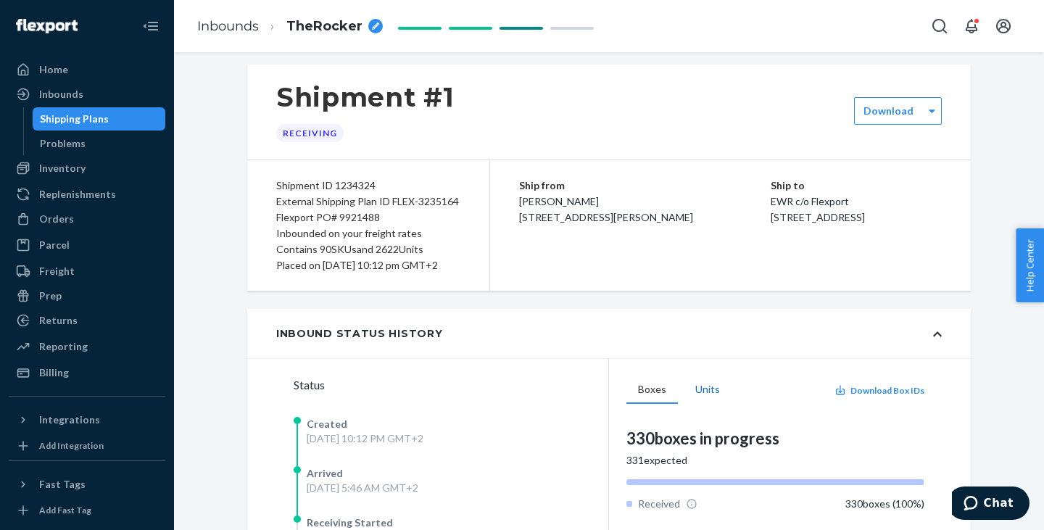
click at [699, 404] on button "Units" at bounding box center [708, 390] width 48 height 28
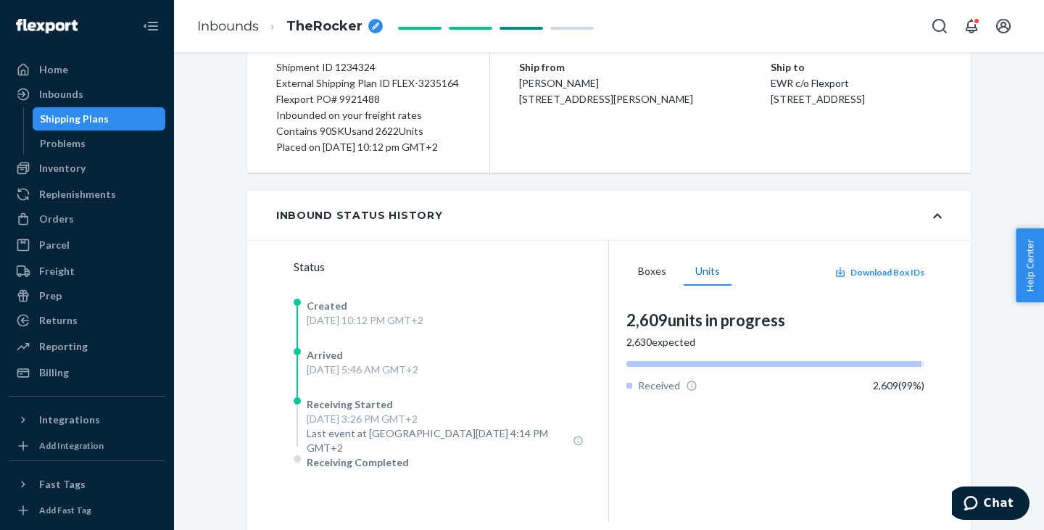
scroll to position [196, 0]
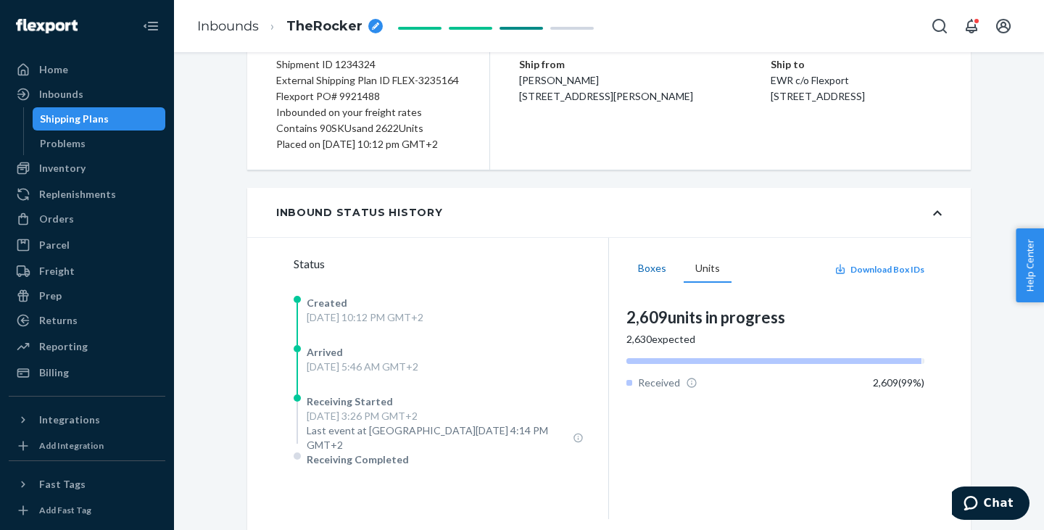
click at [648, 283] on button "Boxes" at bounding box center [651, 269] width 51 height 28
click at [711, 283] on button "Units" at bounding box center [708, 269] width 48 height 28
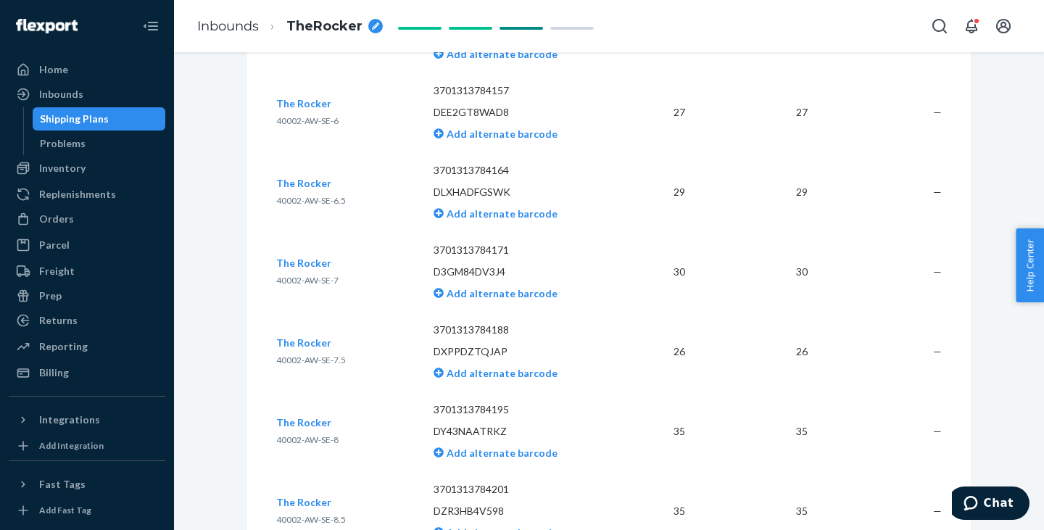
scroll to position [2805, 0]
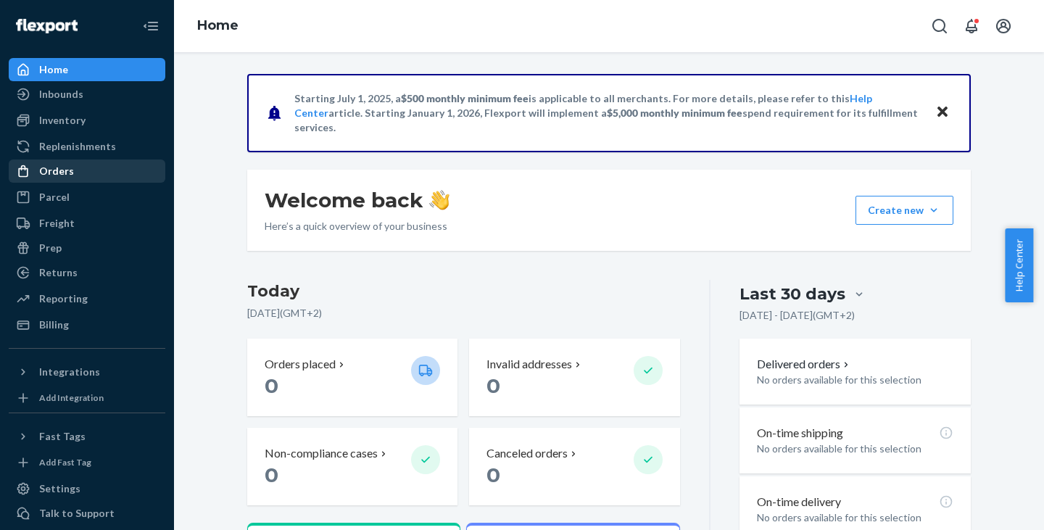
click at [134, 167] on div "Orders" at bounding box center [87, 171] width 154 height 20
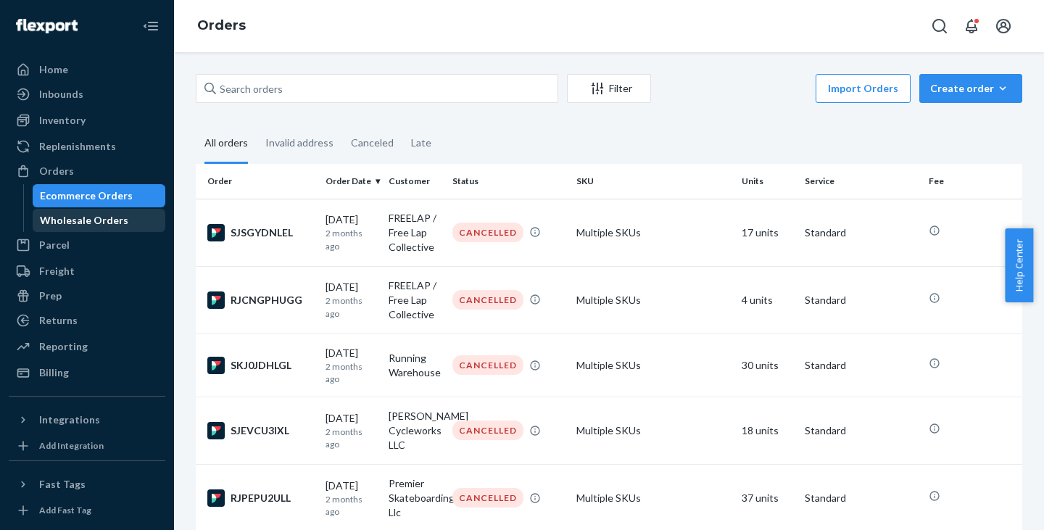
click at [94, 222] on div "Wholesale Orders" at bounding box center [84, 220] width 88 height 15
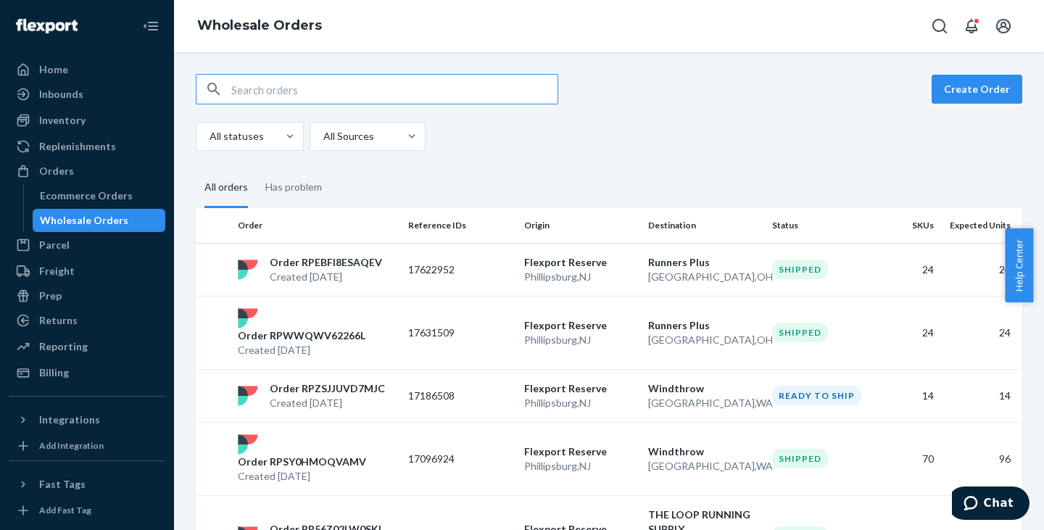
paste input "17347641"
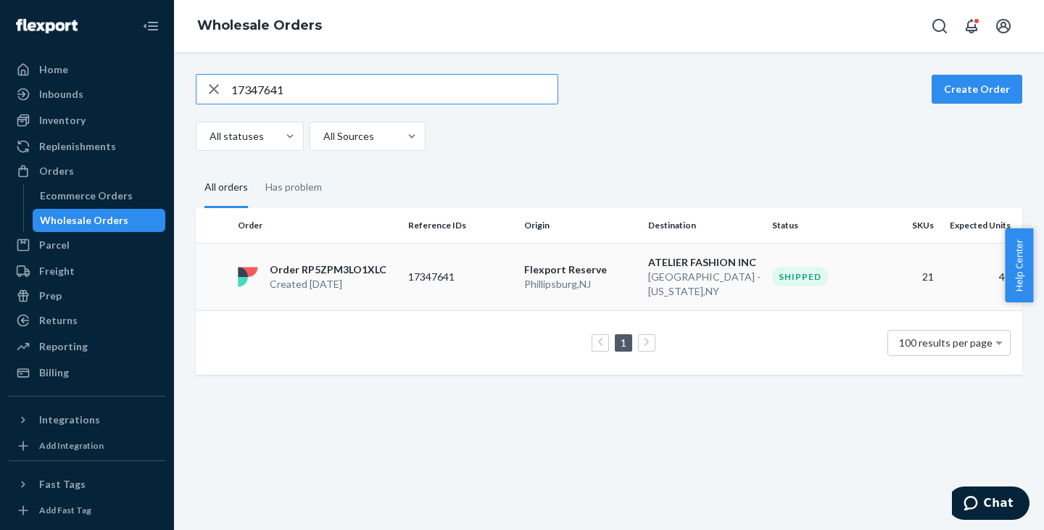
type input "17347641"
click at [469, 248] on td "17347641" at bounding box center [460, 276] width 116 height 67
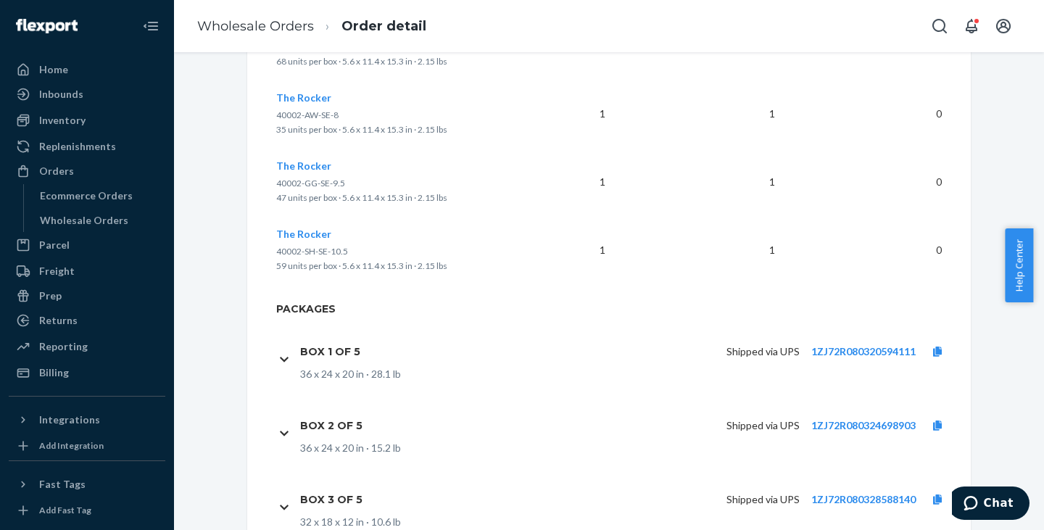
scroll to position [1901, 0]
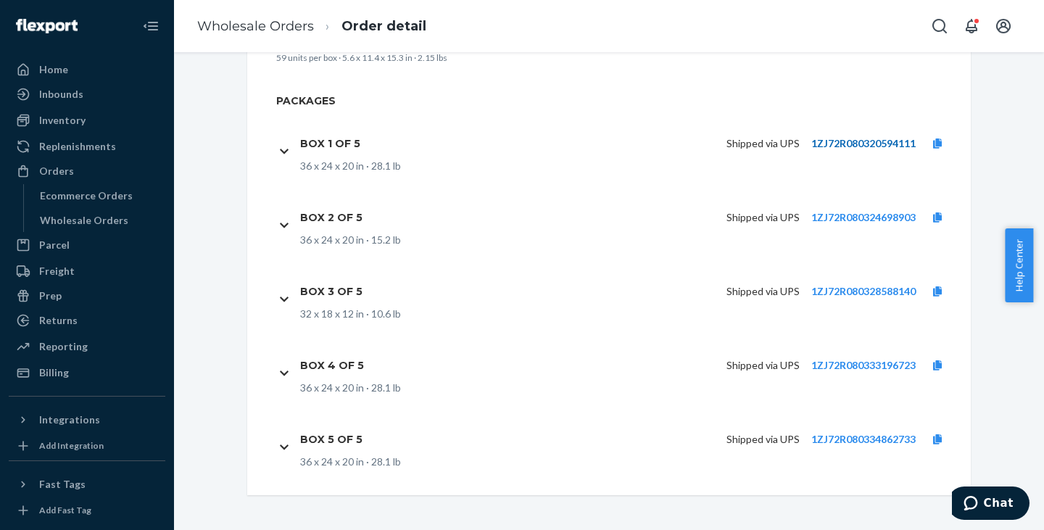
click at [877, 147] on link "1ZJ72R080320594111" at bounding box center [863, 143] width 104 height 12
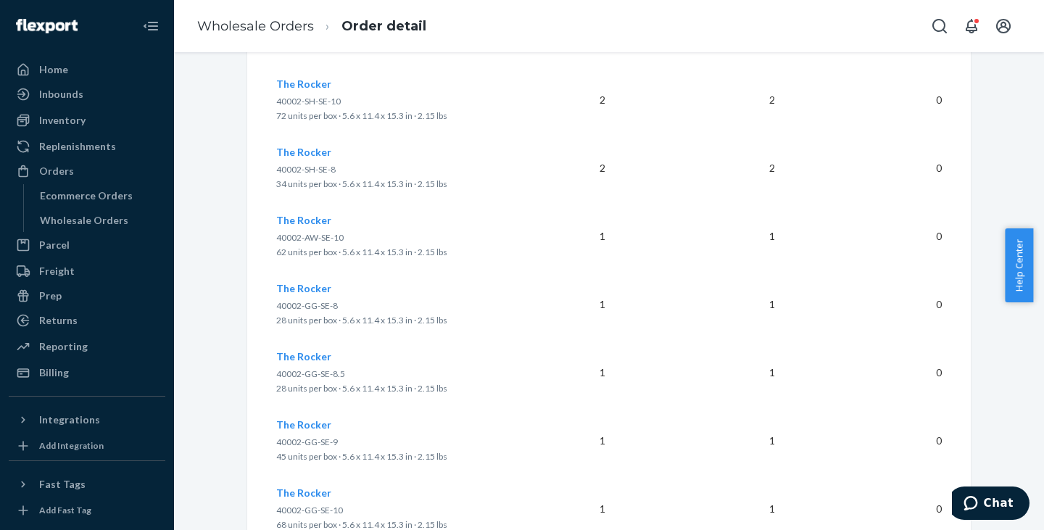
scroll to position [1200, 0]
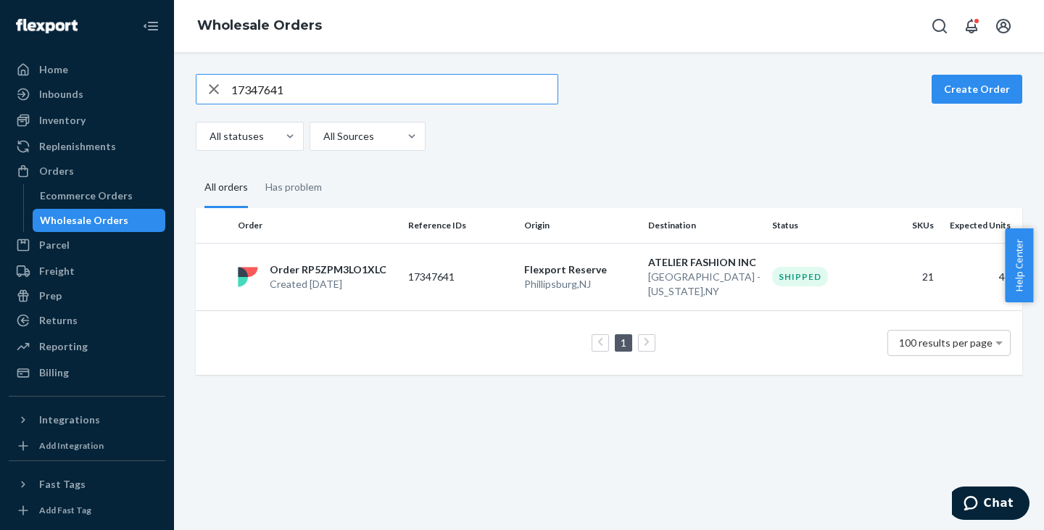
drag, startPoint x: 308, startPoint y: 78, endPoint x: 231, endPoint y: 96, distance: 79.7
click at [231, 96] on div "17347641" at bounding box center [376, 89] width 361 height 29
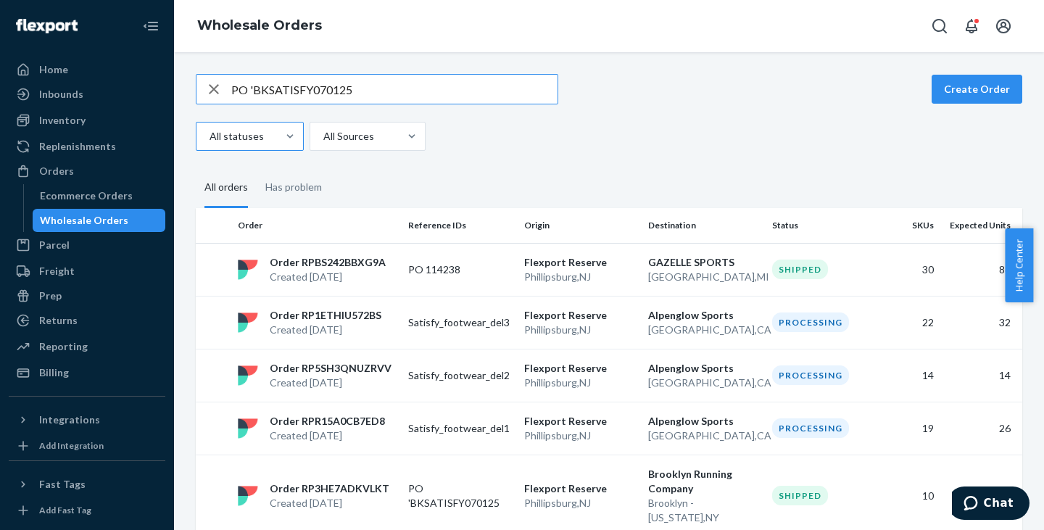
type input "PO 'BKSATISFY070125"
click at [344, 286] on td "Order RPBS242BBXG9A Created [DATE]" at bounding box center [317, 269] width 170 height 53
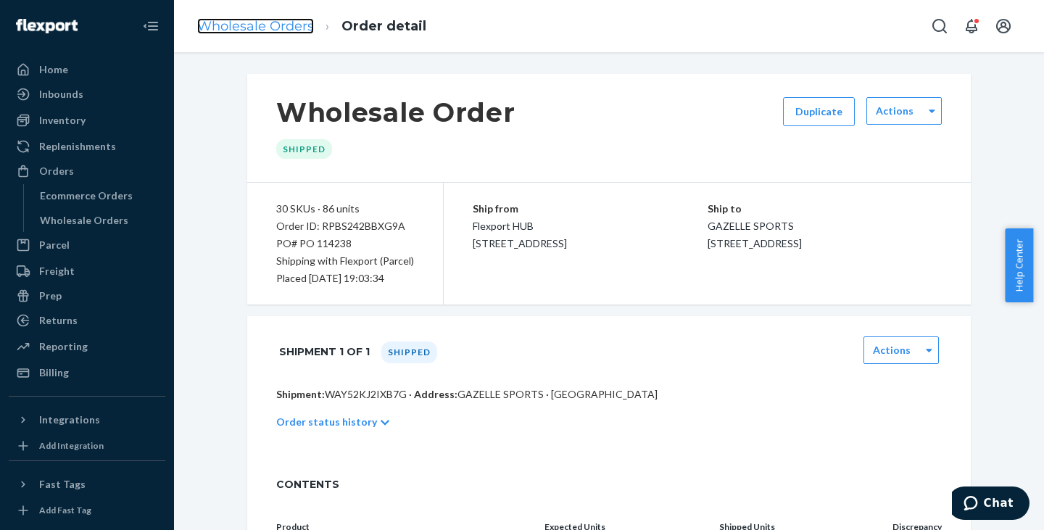
click at [279, 20] on link "Wholesale Orders" at bounding box center [255, 26] width 117 height 16
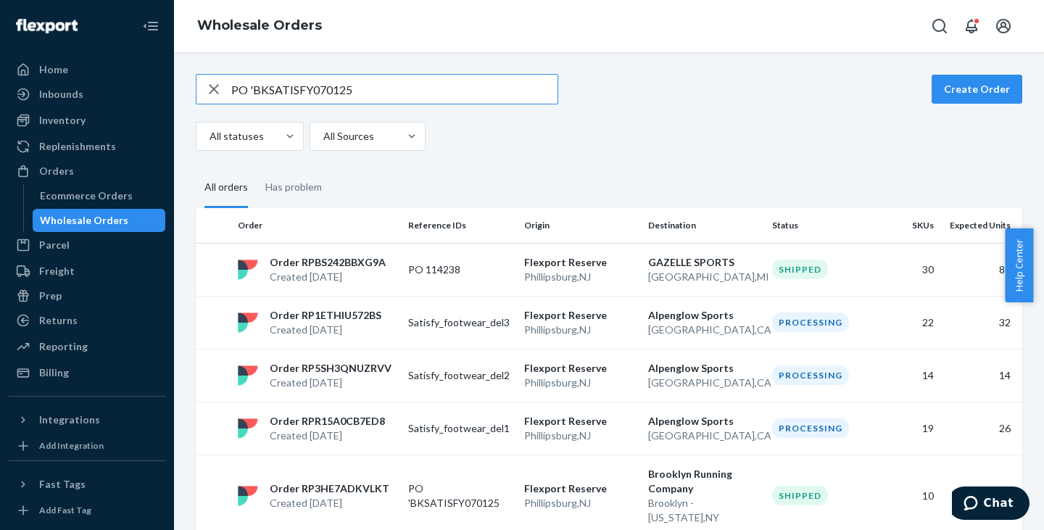
drag, startPoint x: 381, startPoint y: 86, endPoint x: 212, endPoint y: 99, distance: 169.4
click at [212, 99] on div "PO 'BKSATISFY070125" at bounding box center [376, 89] width 361 height 29
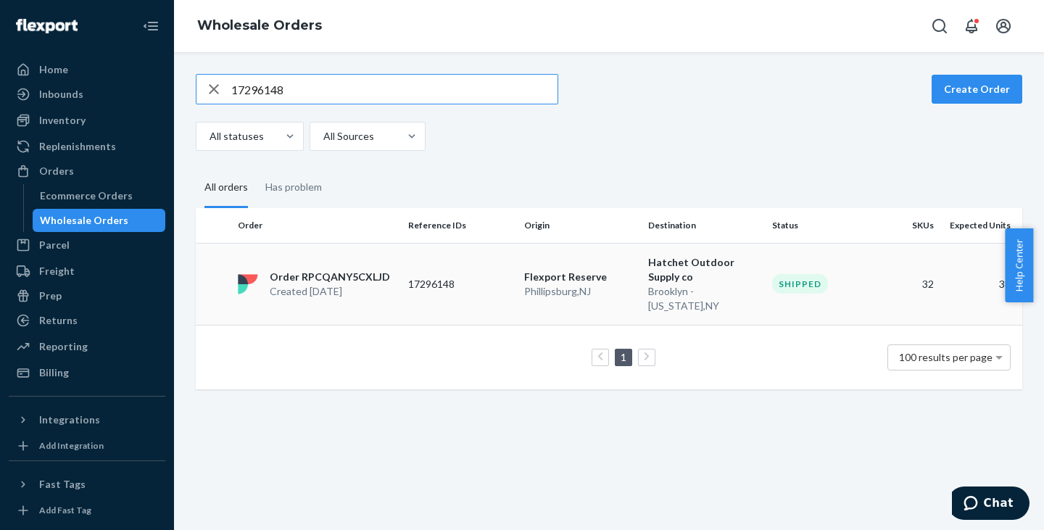
type input "17296148"
click at [326, 270] on p "Order RPCQANY5CXLJD" at bounding box center [330, 277] width 120 height 15
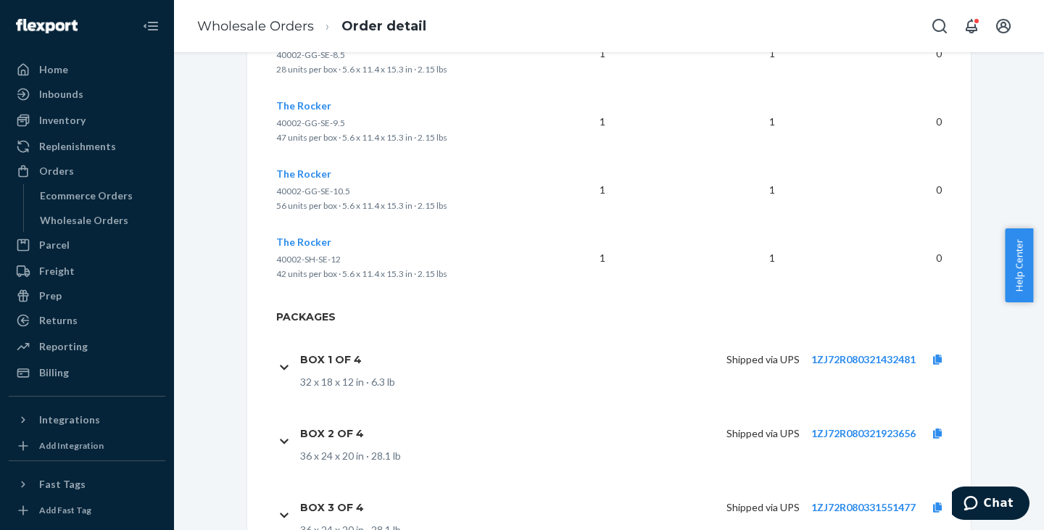
scroll to position [2577, 0]
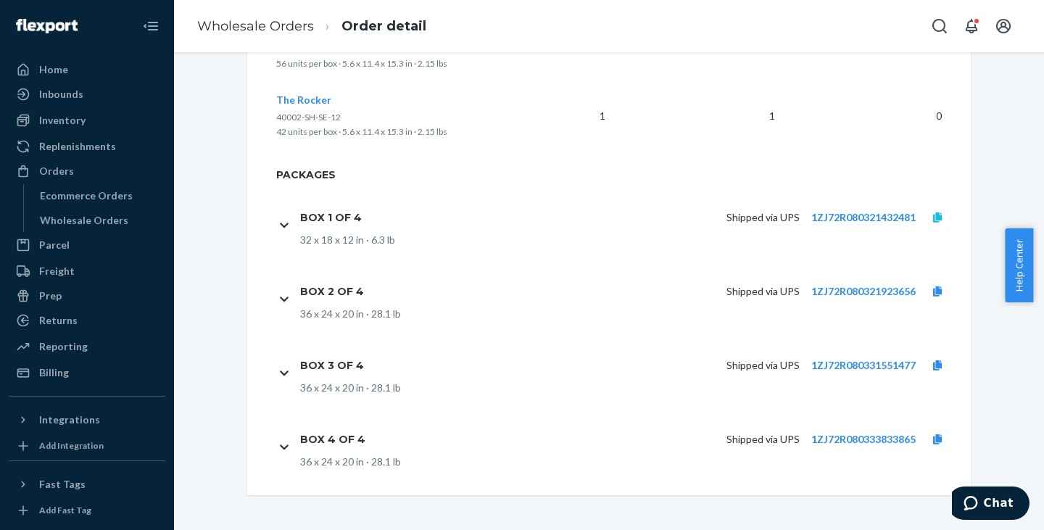
click at [933, 220] on icon at bounding box center [937, 217] width 9 height 10
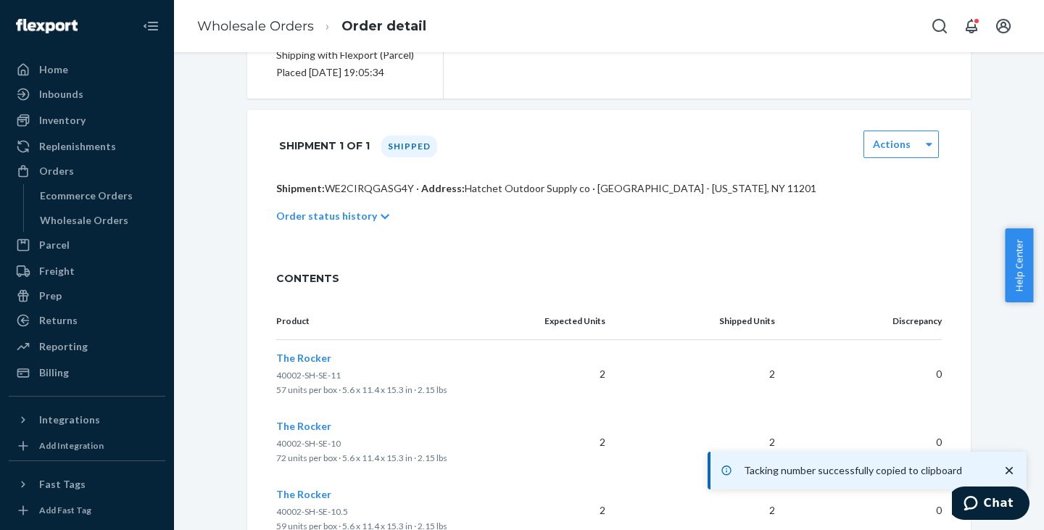
scroll to position [0, 0]
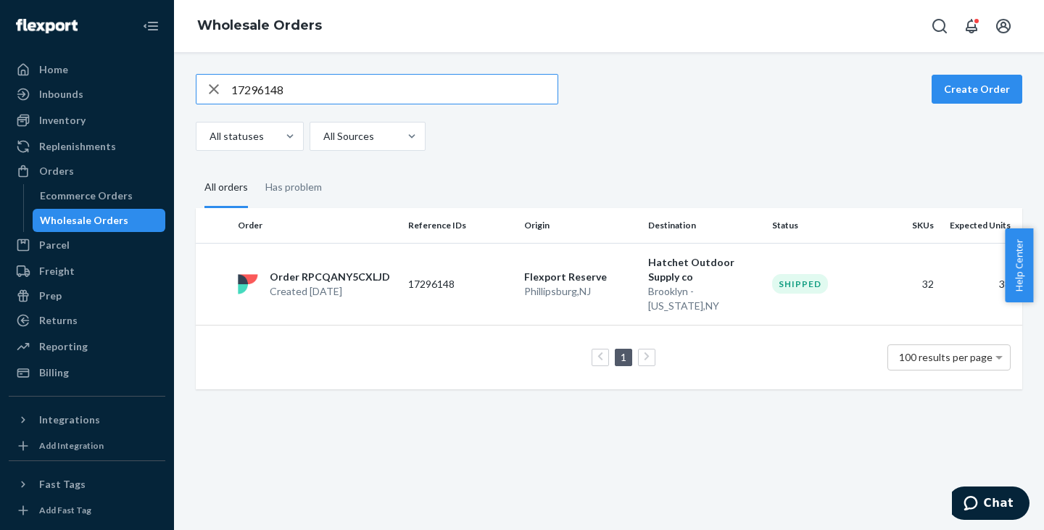
click at [307, 91] on input "17296148" at bounding box center [394, 89] width 326 height 29
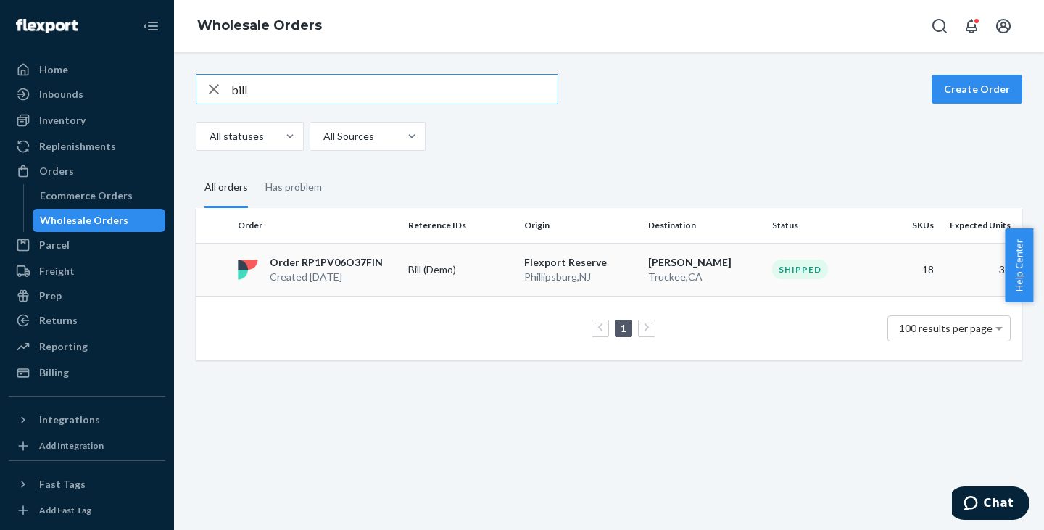
type input "bill"
click at [415, 273] on p "Bill (Demo)" at bounding box center [460, 269] width 104 height 15
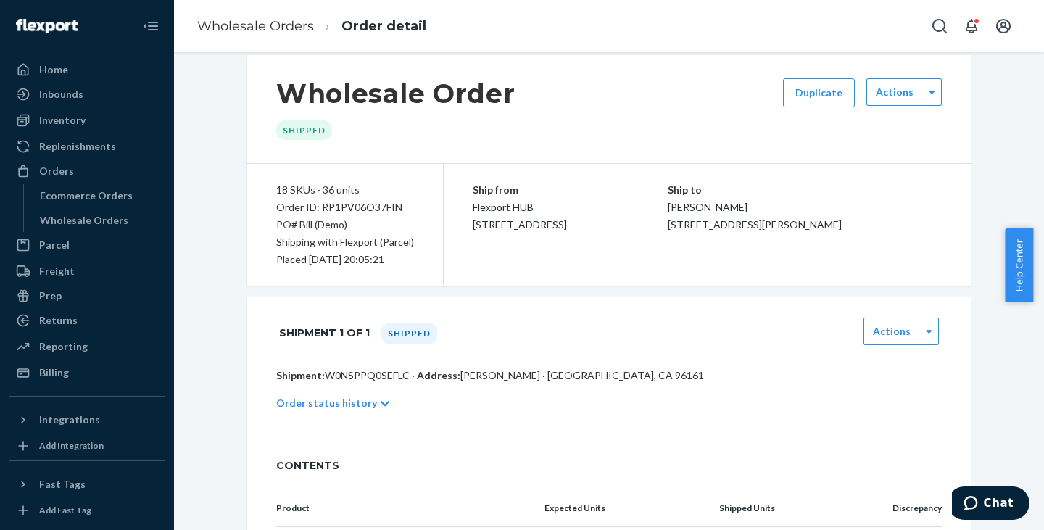
scroll to position [20, 0]
drag, startPoint x: 738, startPoint y: 241, endPoint x: 751, endPoint y: 241, distance: 13.1
click at [751, 229] on span "[PERSON_NAME] [STREET_ADDRESS][PERSON_NAME]" at bounding box center [755, 214] width 174 height 30
click at [777, 232] on div "Ship to [PERSON_NAME] [STREET_ADDRESS][PERSON_NAME]" at bounding box center [805, 206] width 275 height 52
drag, startPoint x: 790, startPoint y: 241, endPoint x: 694, endPoint y: 225, distance: 97.9
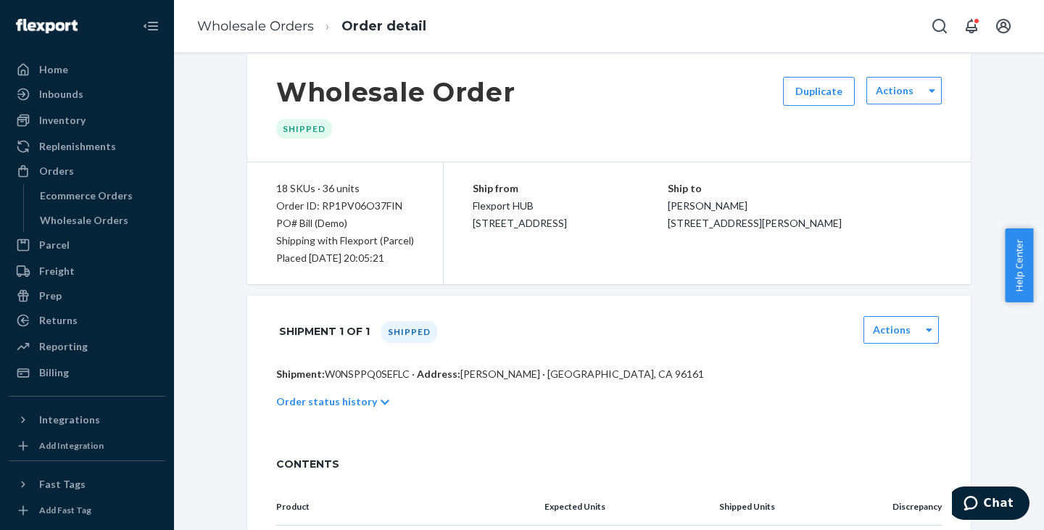
click at [694, 225] on div "Ship from Flexport HUB [STREET_ADDRESS] Ship to [PERSON_NAME] [STREET_ADDRESS][…" at bounding box center [707, 223] width 527 height 122
click at [668, 225] on div "Ship from Flexport HUB [STREET_ADDRESS]" at bounding box center [570, 206] width 195 height 52
drag, startPoint x: 697, startPoint y: 225, endPoint x: 789, endPoint y: 253, distance: 96.3
click at [789, 253] on div "Ship from Flexport HUB [STREET_ADDRESS] Ship to [PERSON_NAME] [STREET_ADDRESS][…" at bounding box center [707, 223] width 527 height 122
copy span "[STREET_ADDRESS][PERSON_NAME]"
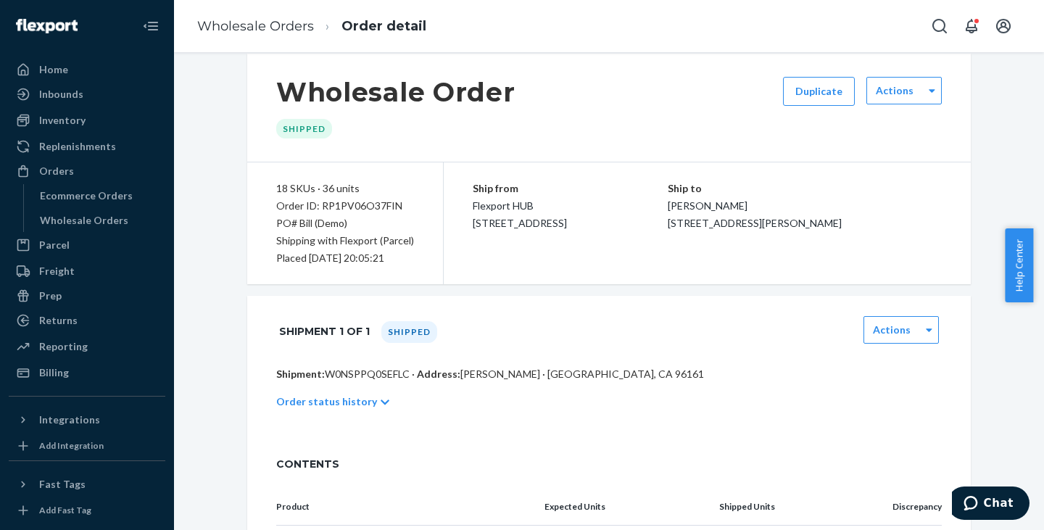
click at [788, 266] on div "Ship from Flexport HUB [STREET_ADDRESS] Ship to [PERSON_NAME] [STREET_ADDRESS][…" at bounding box center [707, 223] width 527 height 122
